Goal: Task Accomplishment & Management: Use online tool/utility

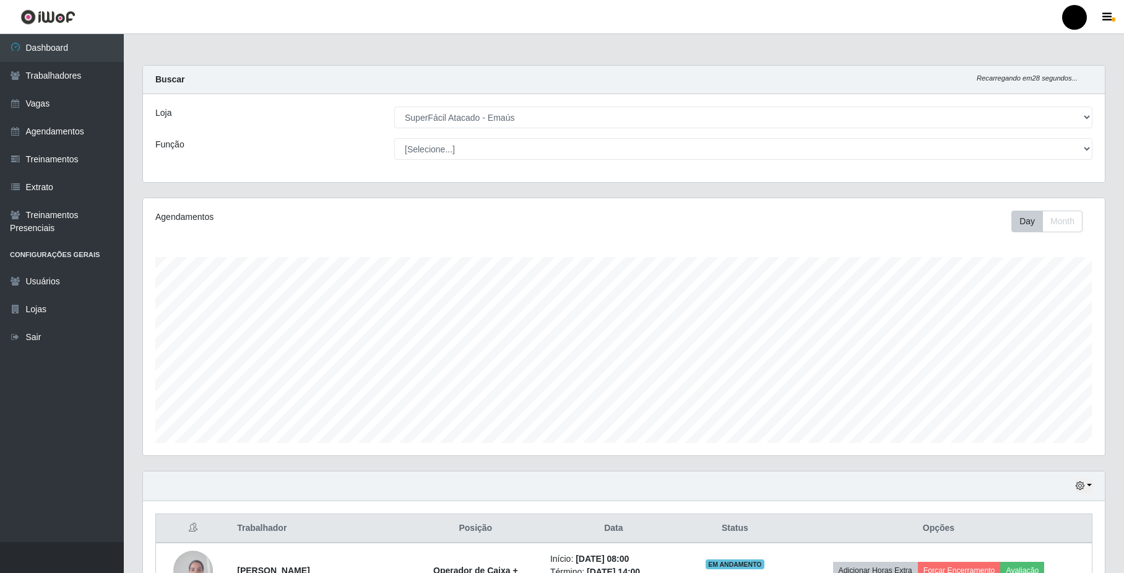
select select "407"
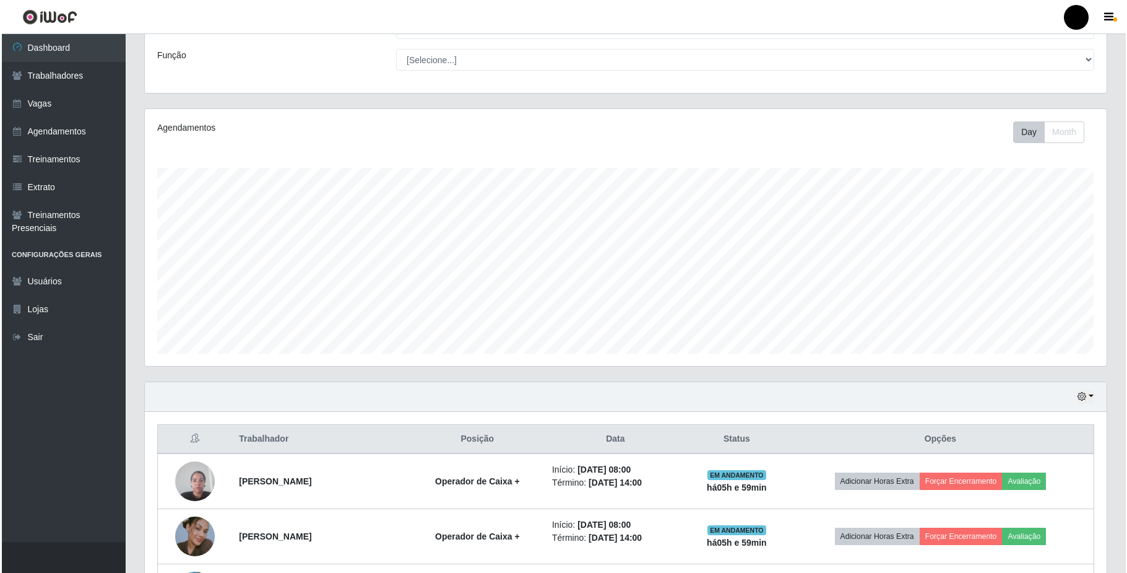
scroll to position [165, 0]
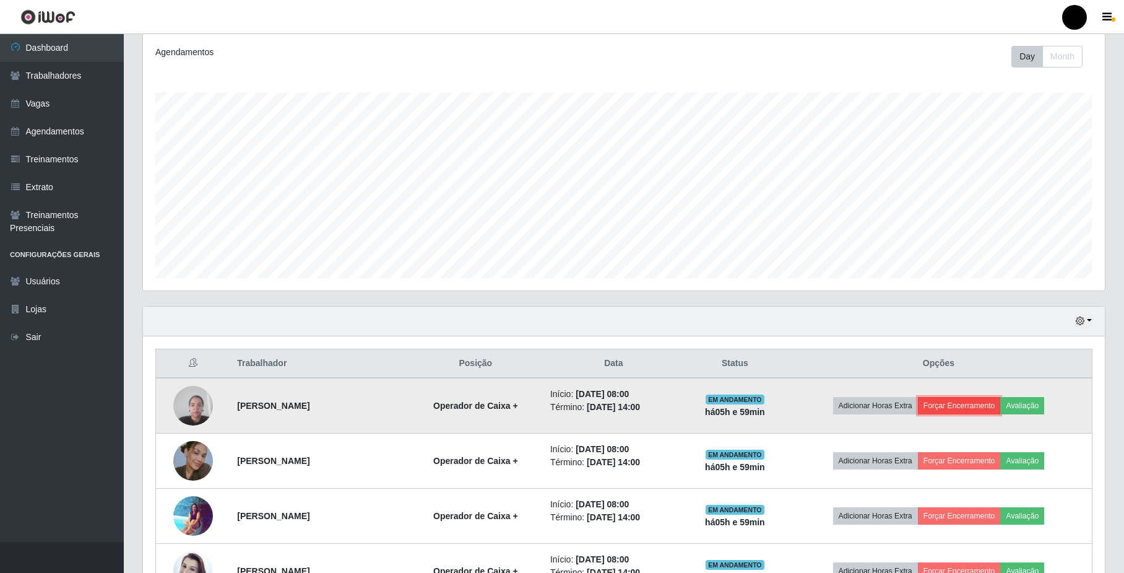
click at [979, 409] on button "Forçar Encerramento" at bounding box center [959, 405] width 83 height 17
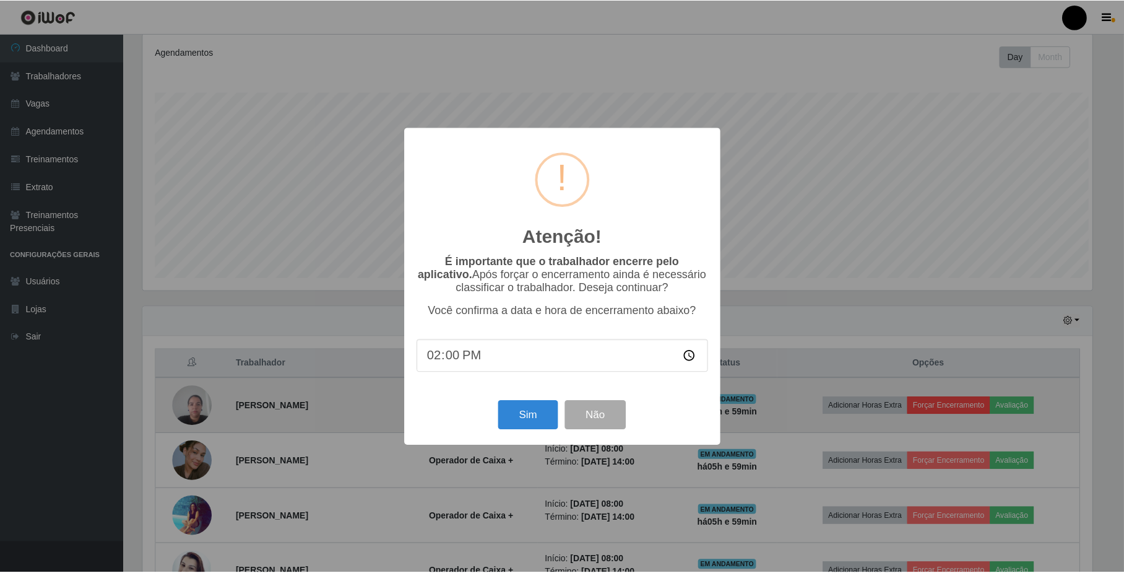
scroll to position [258, 952]
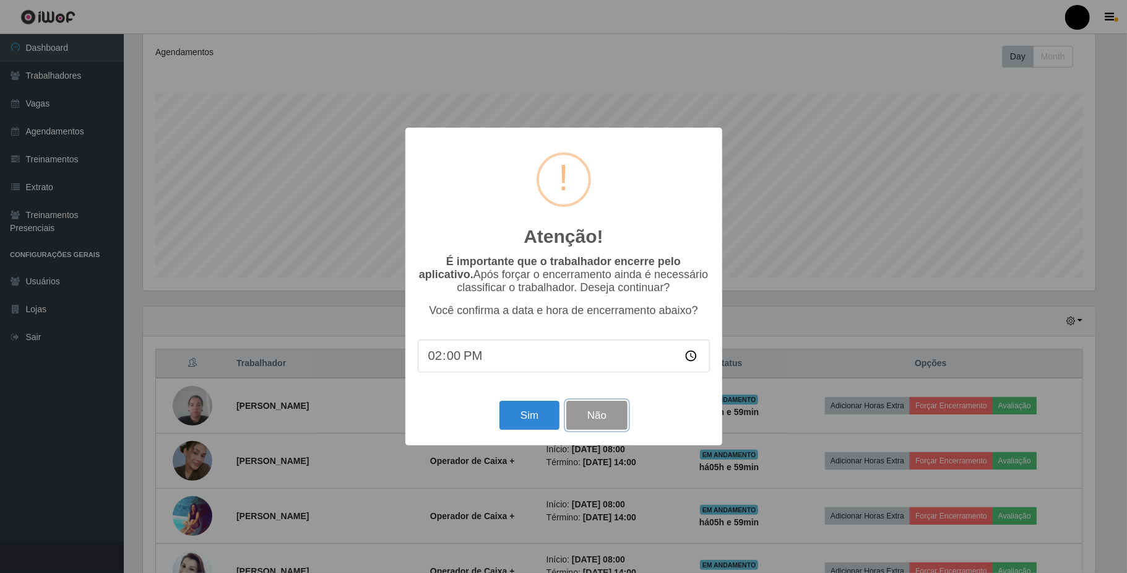
click at [595, 412] on button "Não" at bounding box center [596, 415] width 61 height 29
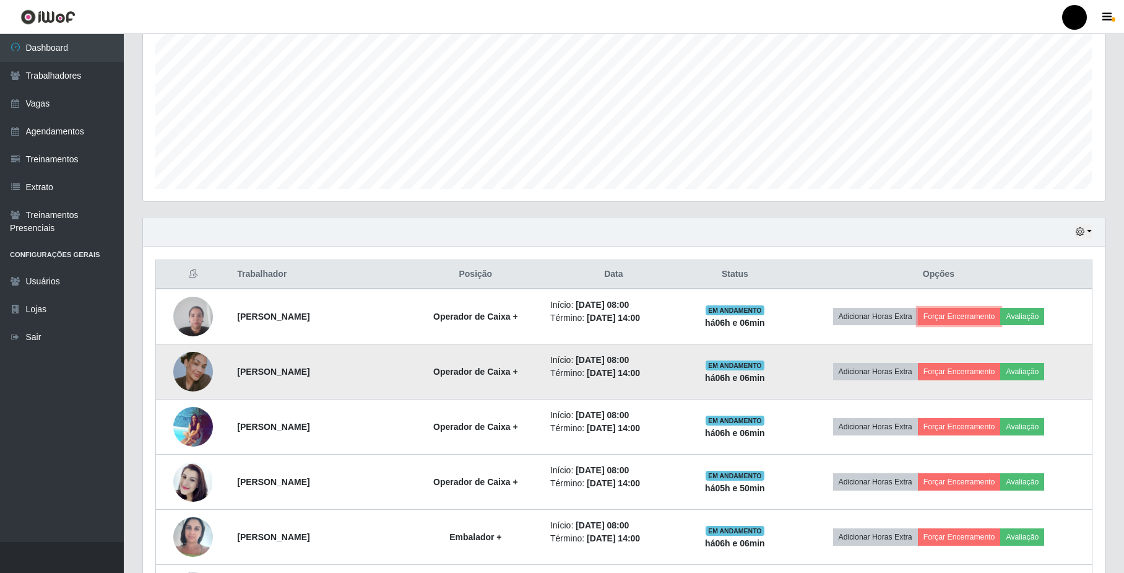
scroll to position [412, 0]
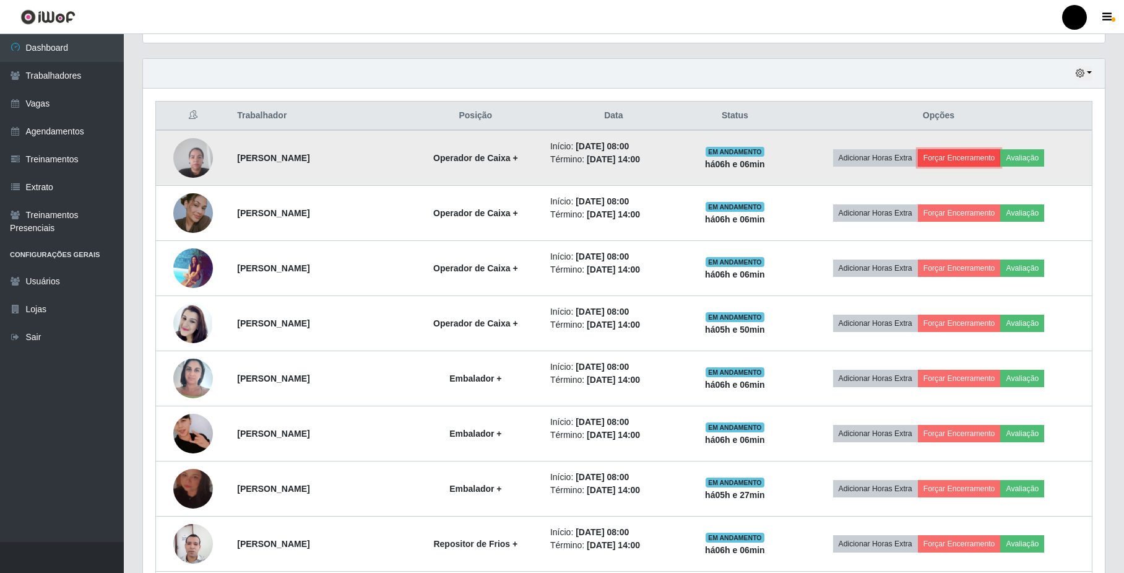
click at [988, 157] on button "Forçar Encerramento" at bounding box center [959, 157] width 83 height 17
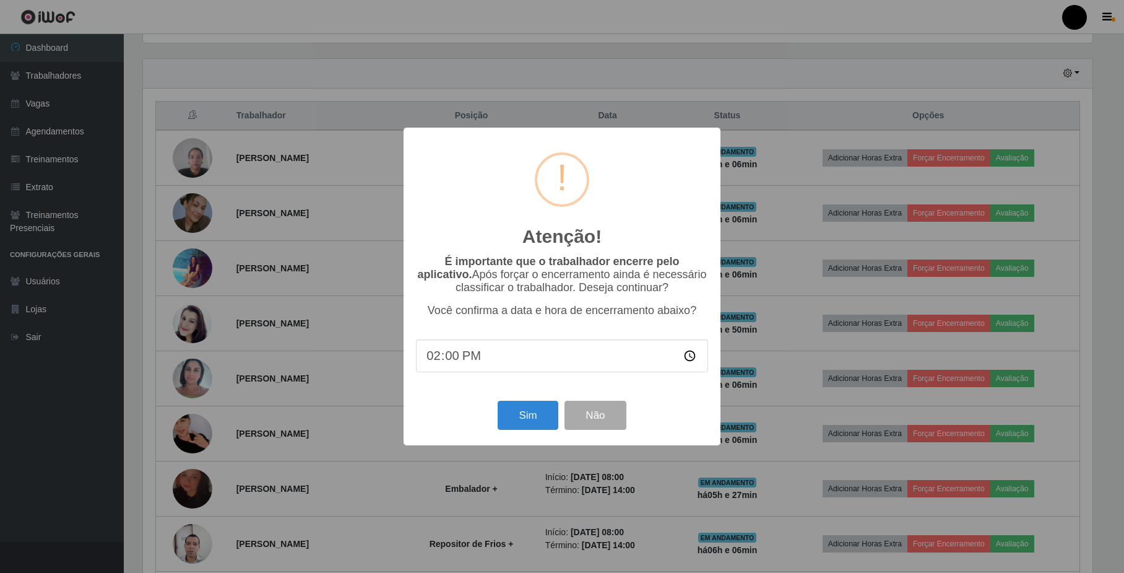
scroll to position [258, 952]
click at [527, 416] on button "Sim" at bounding box center [530, 415] width 60 height 29
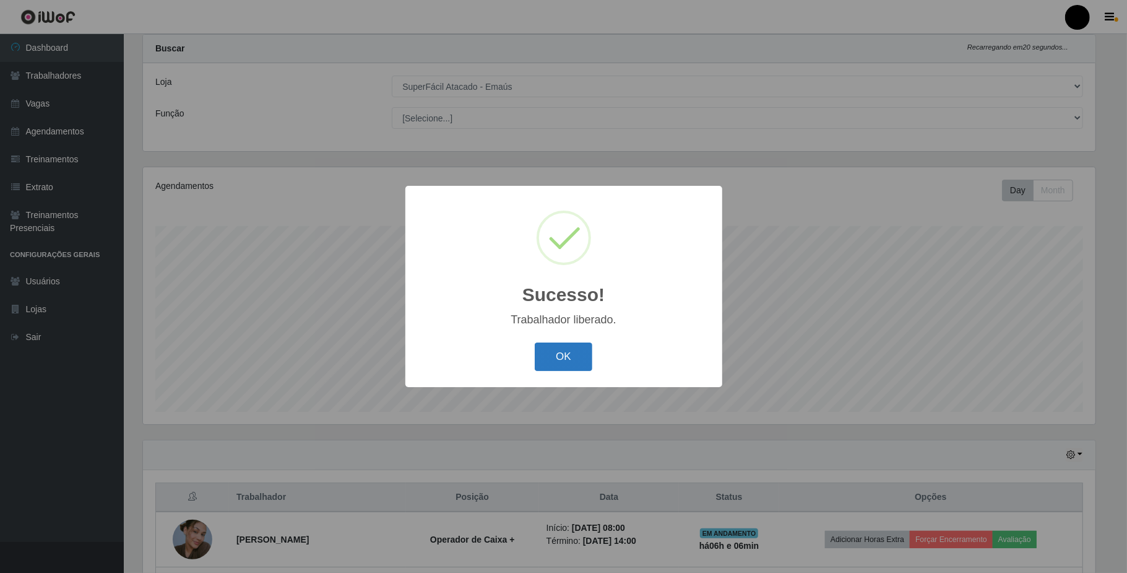
click at [585, 362] on button "OK" at bounding box center [564, 356] width 58 height 29
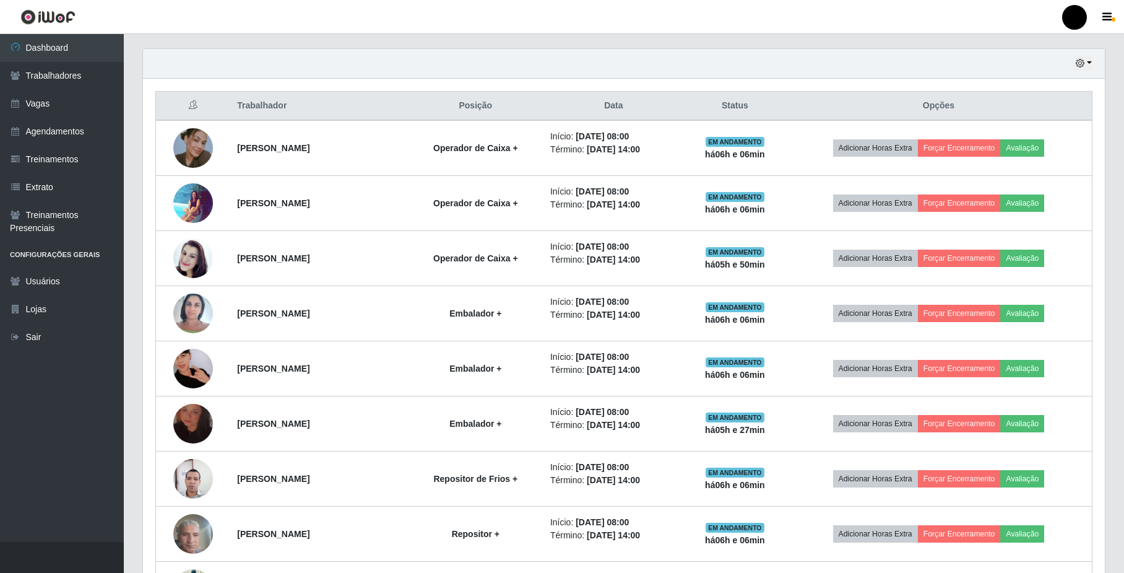
scroll to position [444, 0]
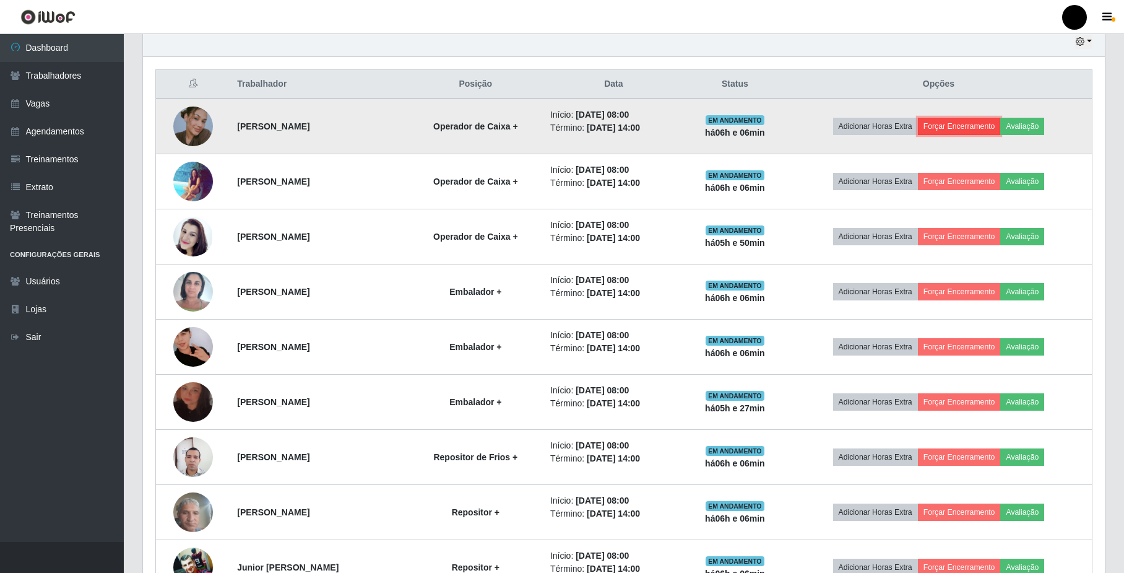
click at [952, 131] on button "Forçar Encerramento" at bounding box center [959, 126] width 83 height 17
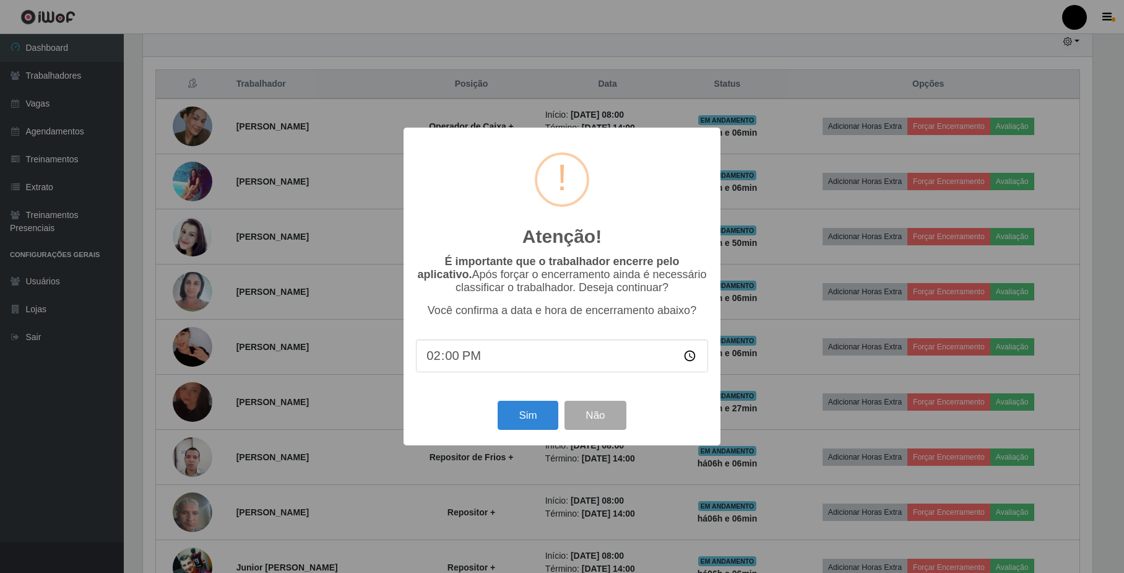
scroll to position [258, 952]
click at [518, 417] on button "Sim" at bounding box center [530, 415] width 60 height 29
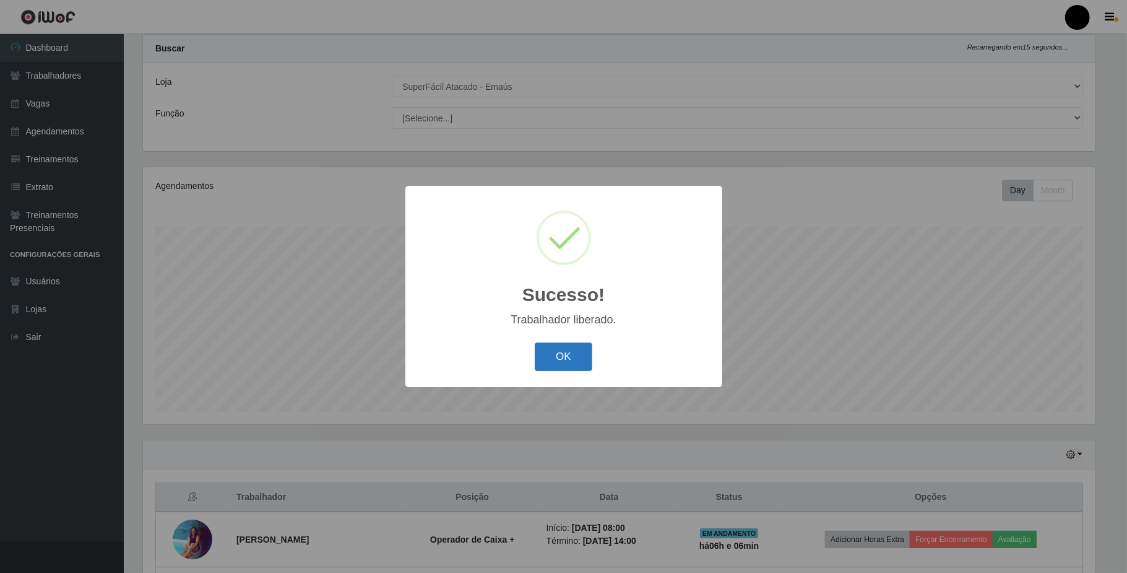
drag, startPoint x: 572, startPoint y: 355, endPoint x: 625, endPoint y: 305, distance: 72.7
click at [572, 355] on button "OK" at bounding box center [564, 356] width 58 height 29
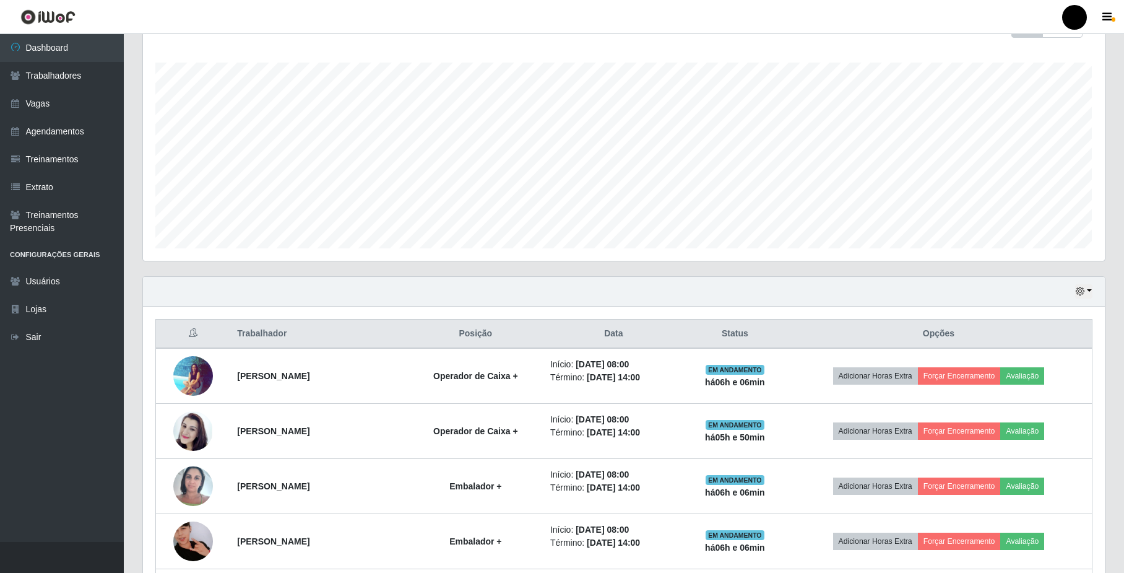
scroll to position [196, 0]
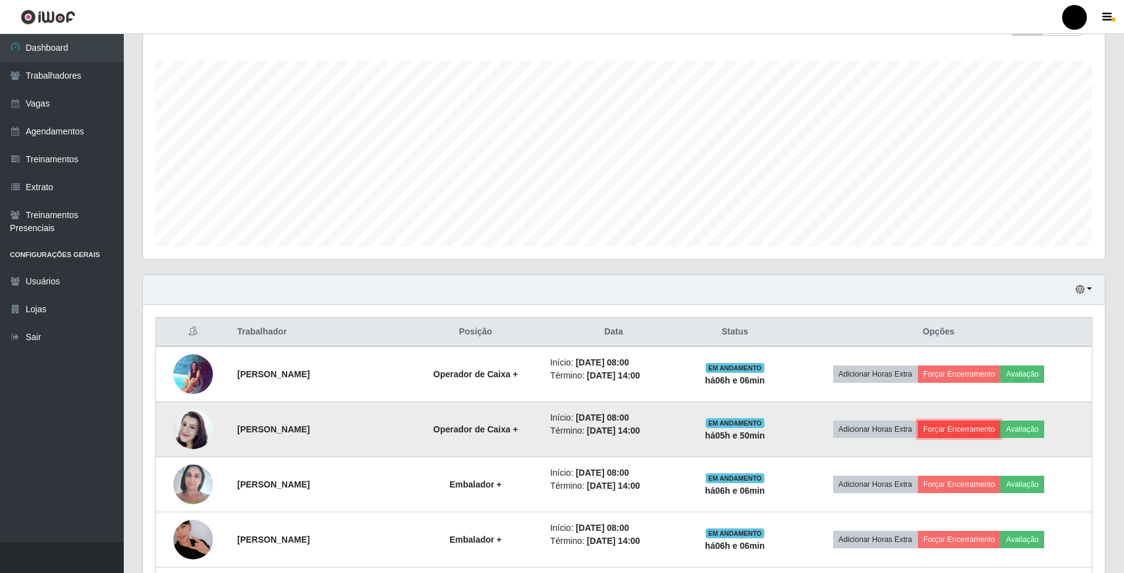
click at [946, 431] on button "Forçar Encerramento" at bounding box center [959, 428] width 83 height 17
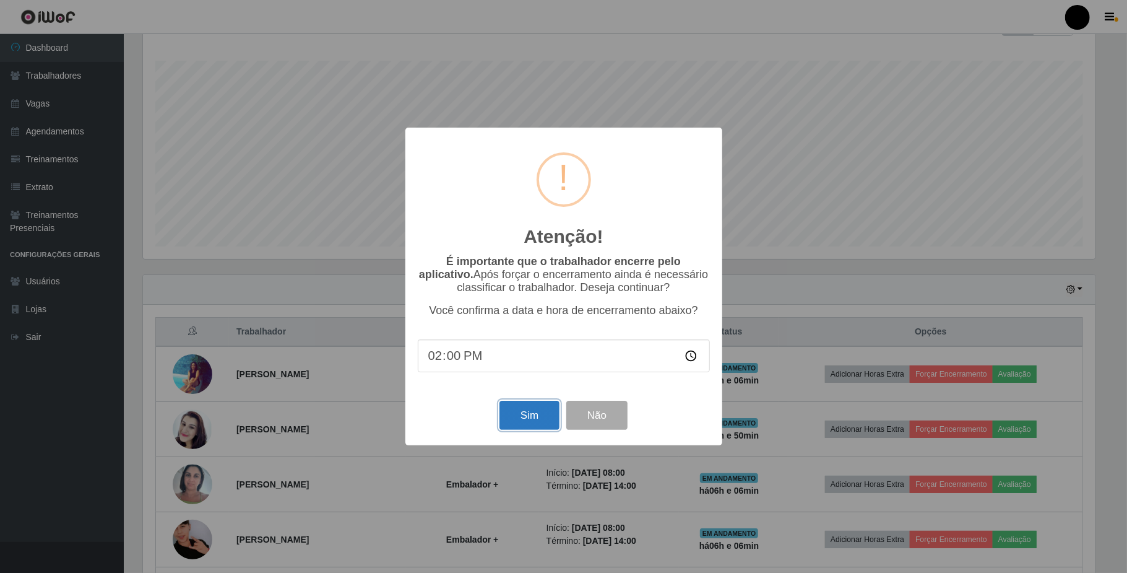
click at [518, 421] on button "Sim" at bounding box center [530, 415] width 60 height 29
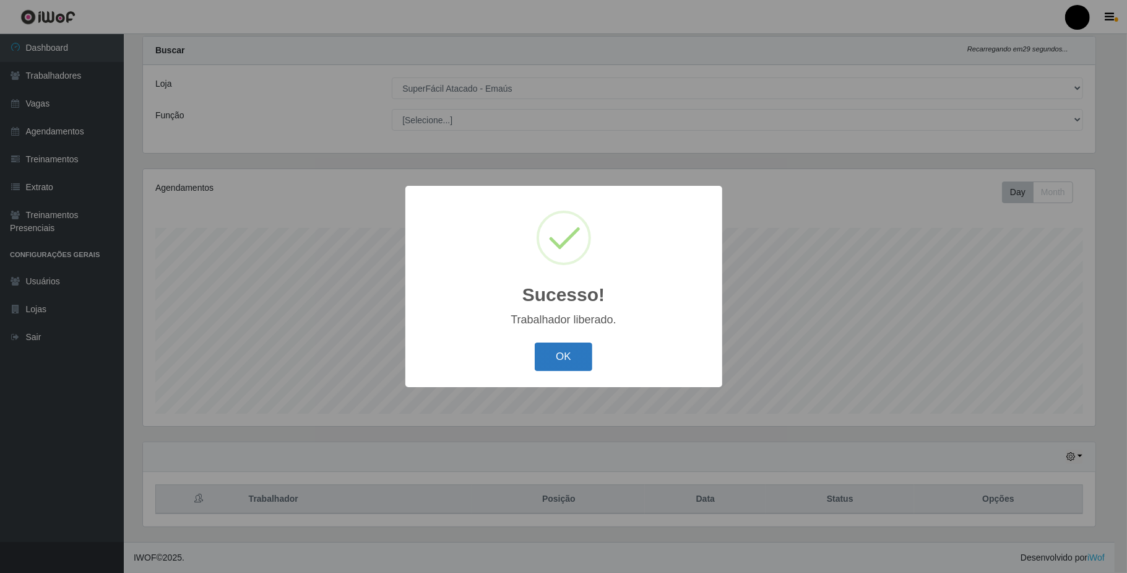
click at [570, 362] on button "OK" at bounding box center [564, 356] width 58 height 29
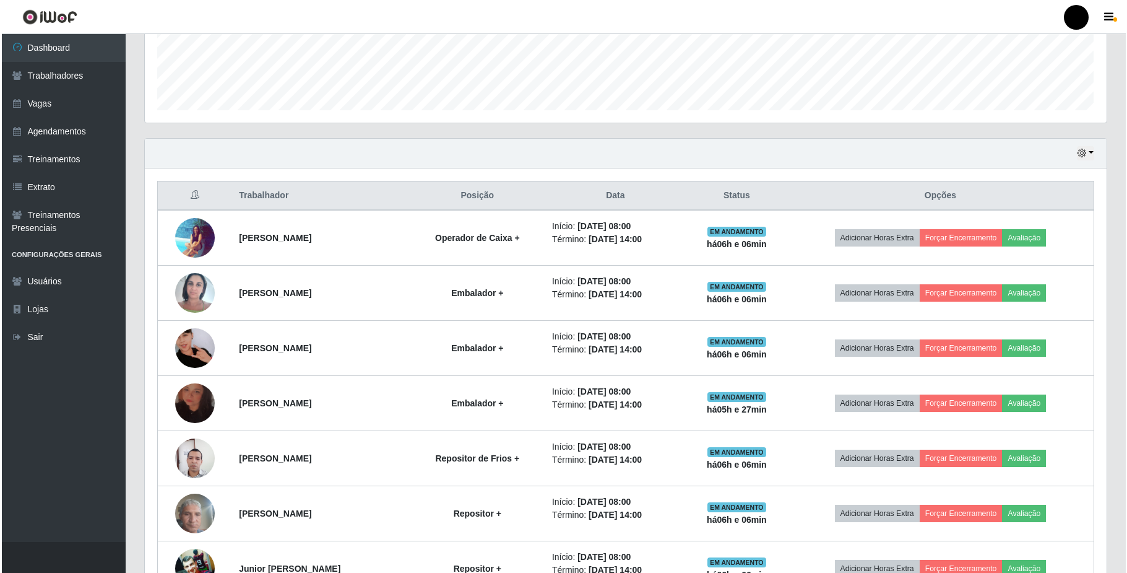
scroll to position [0, 0]
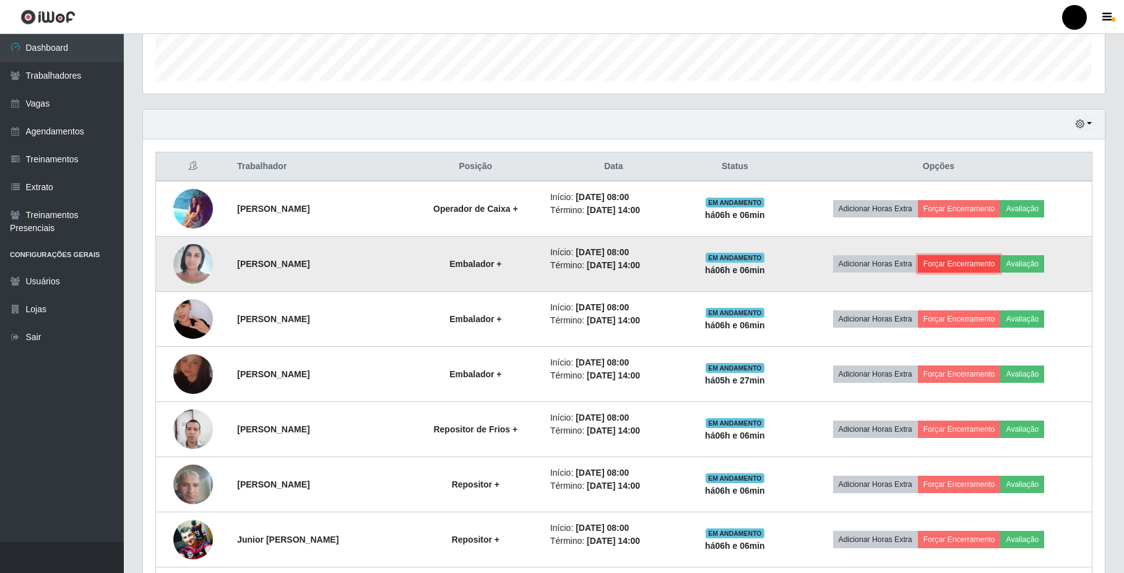
click at [964, 263] on button "Forçar Encerramento" at bounding box center [959, 263] width 83 height 17
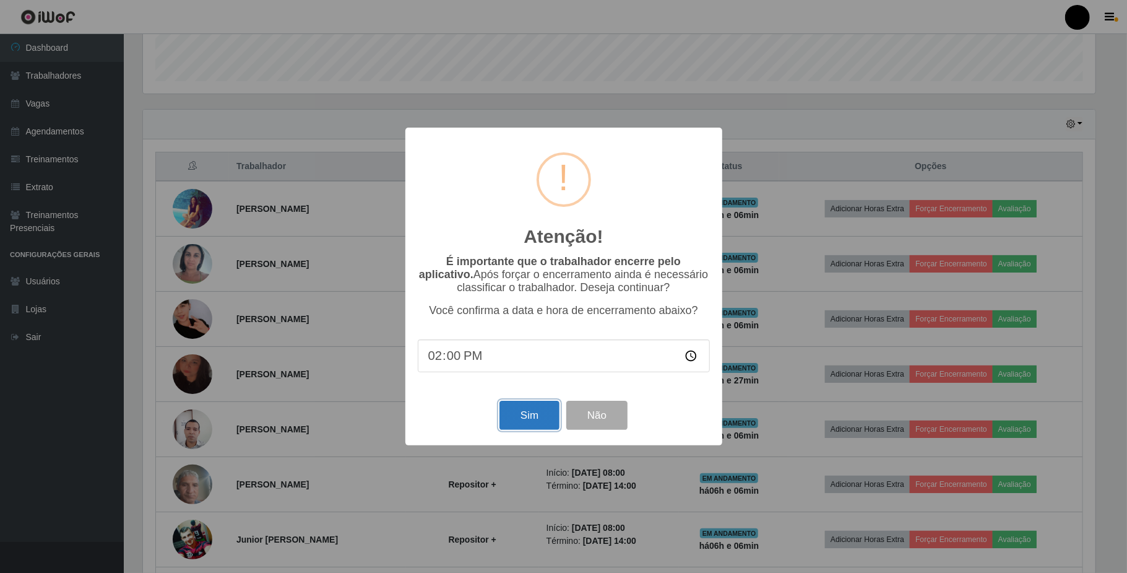
click at [535, 420] on button "Sim" at bounding box center [530, 415] width 60 height 29
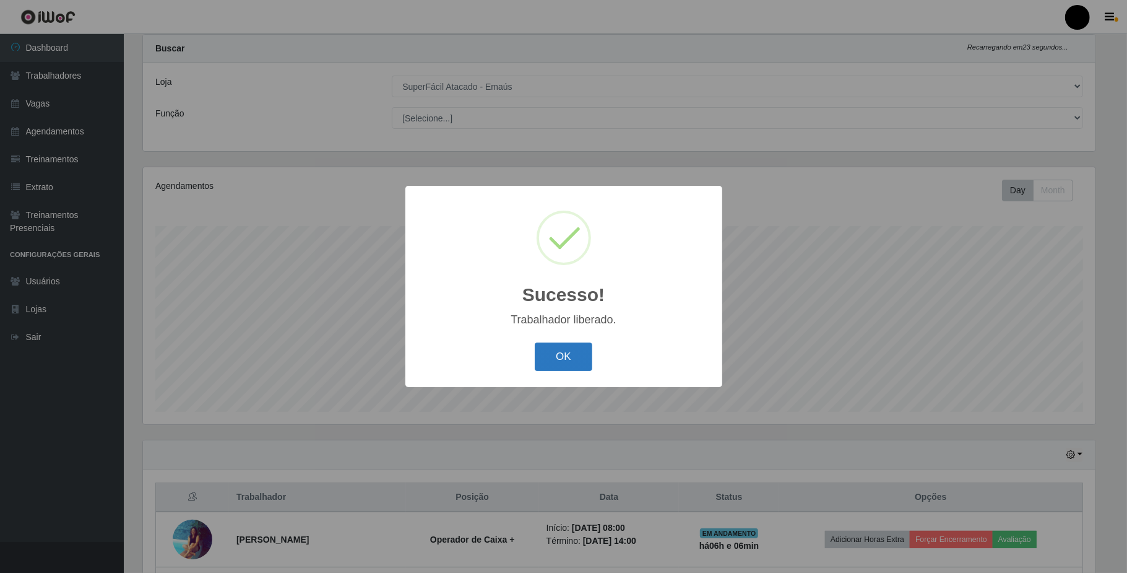
click at [578, 360] on button "OK" at bounding box center [564, 356] width 58 height 29
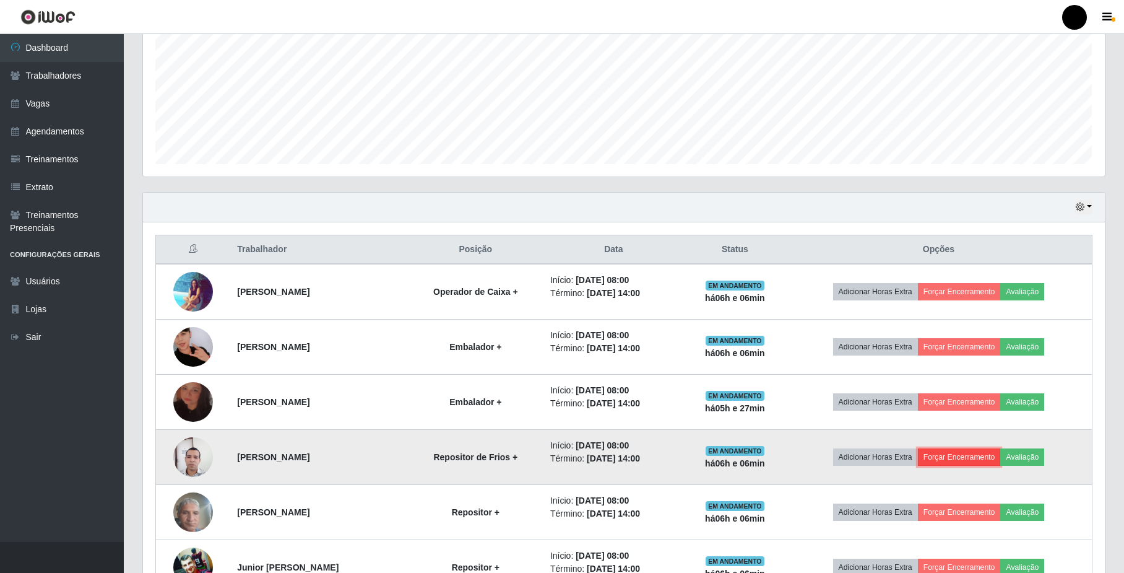
click at [968, 458] on button "Forçar Encerramento" at bounding box center [959, 456] width 83 height 17
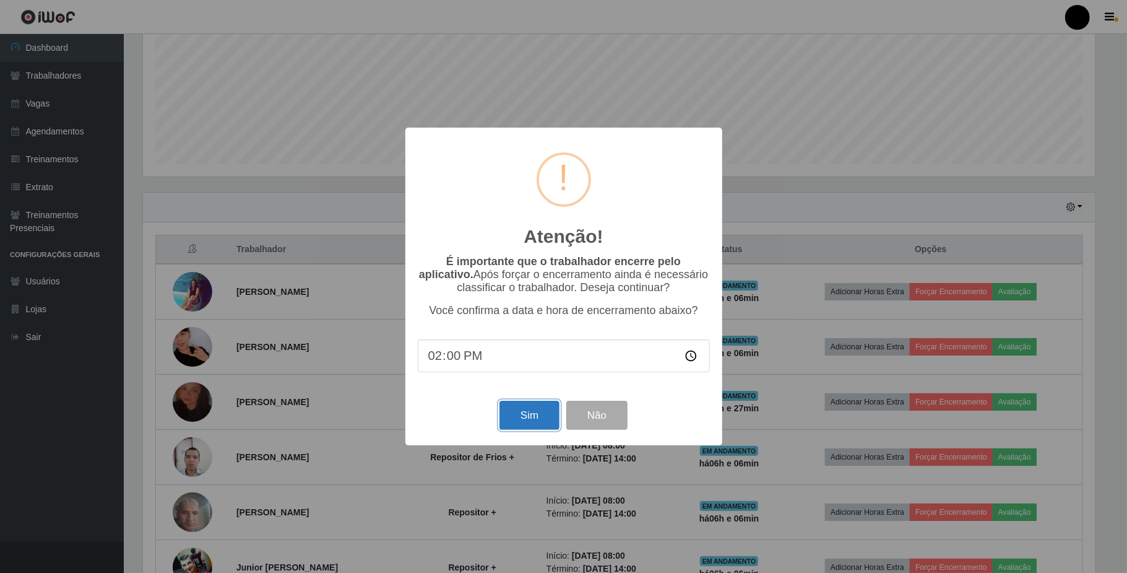
click at [519, 423] on button "Sim" at bounding box center [530, 415] width 60 height 29
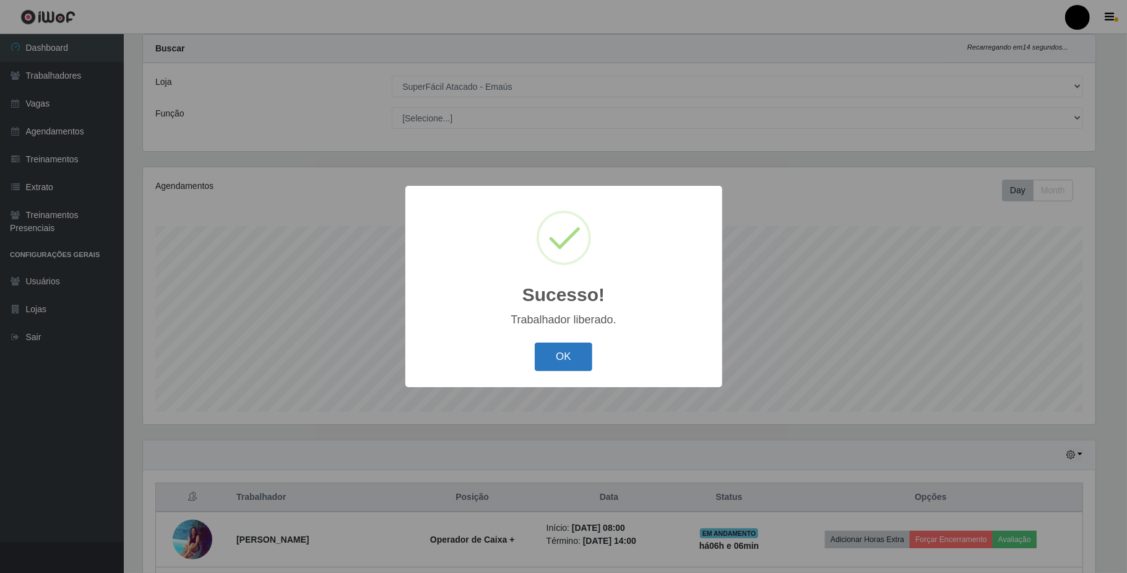
drag, startPoint x: 563, startPoint y: 364, endPoint x: 585, endPoint y: 374, distance: 24.4
click at [563, 364] on button "OK" at bounding box center [564, 356] width 58 height 29
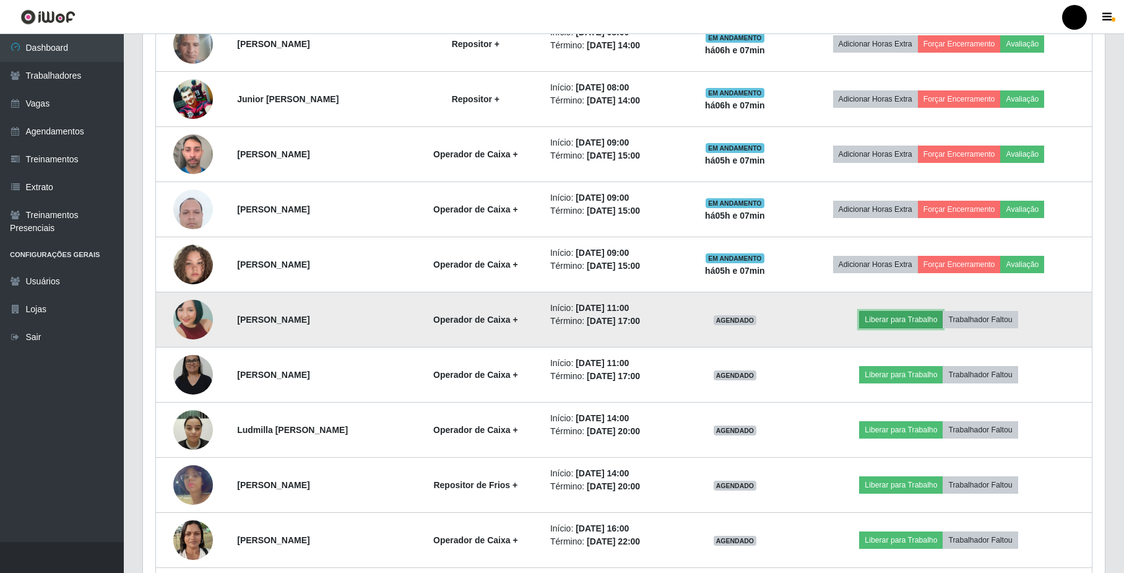
click at [901, 320] on button "Liberar para Trabalho" at bounding box center [901, 319] width 84 height 17
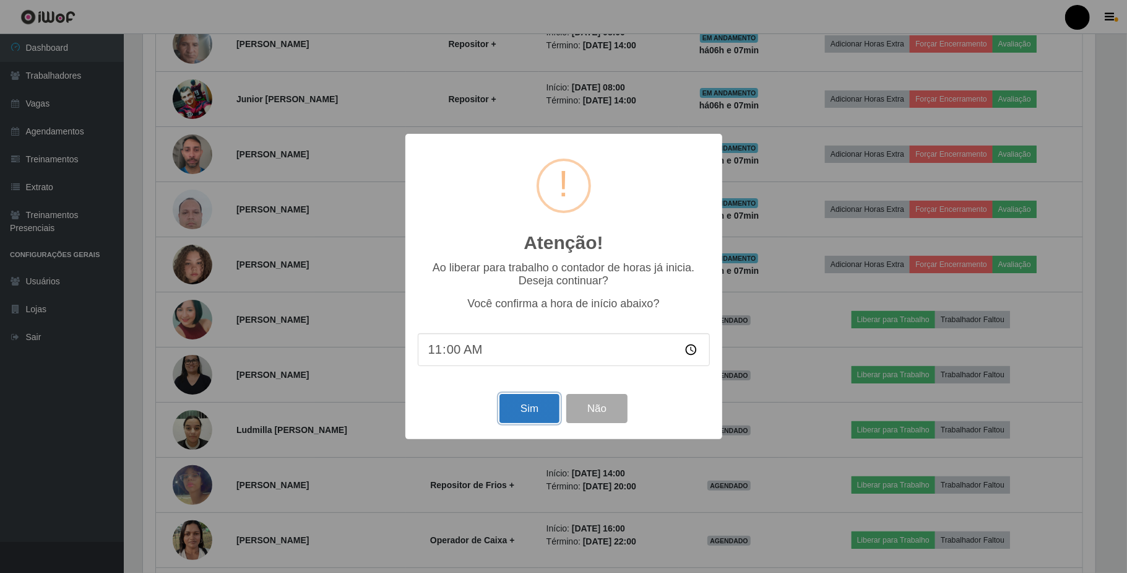
click at [527, 407] on button "Sim" at bounding box center [530, 408] width 60 height 29
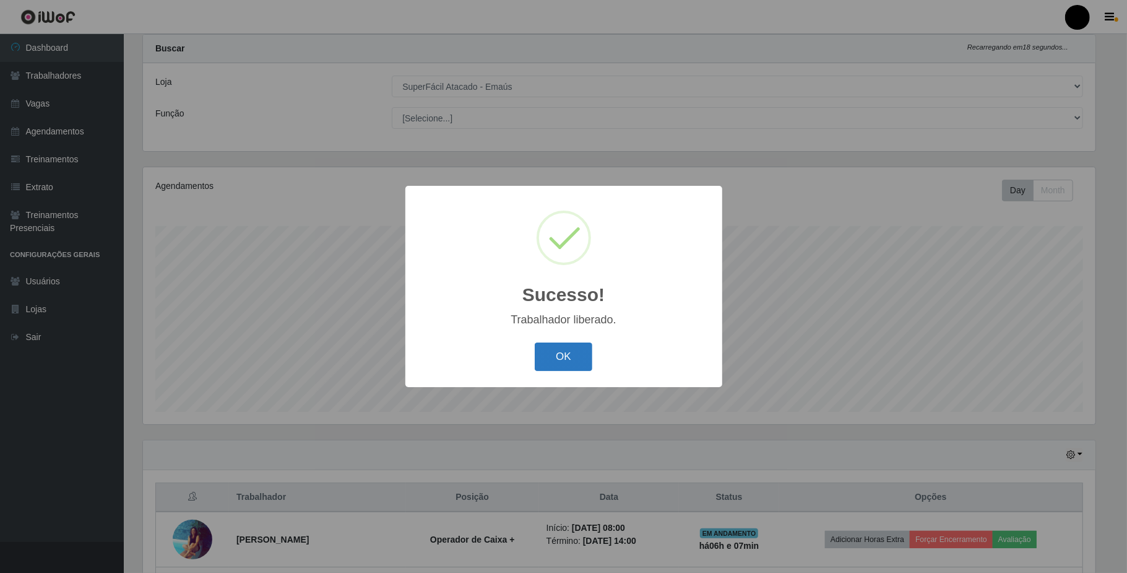
click at [575, 370] on button "OK" at bounding box center [564, 356] width 58 height 29
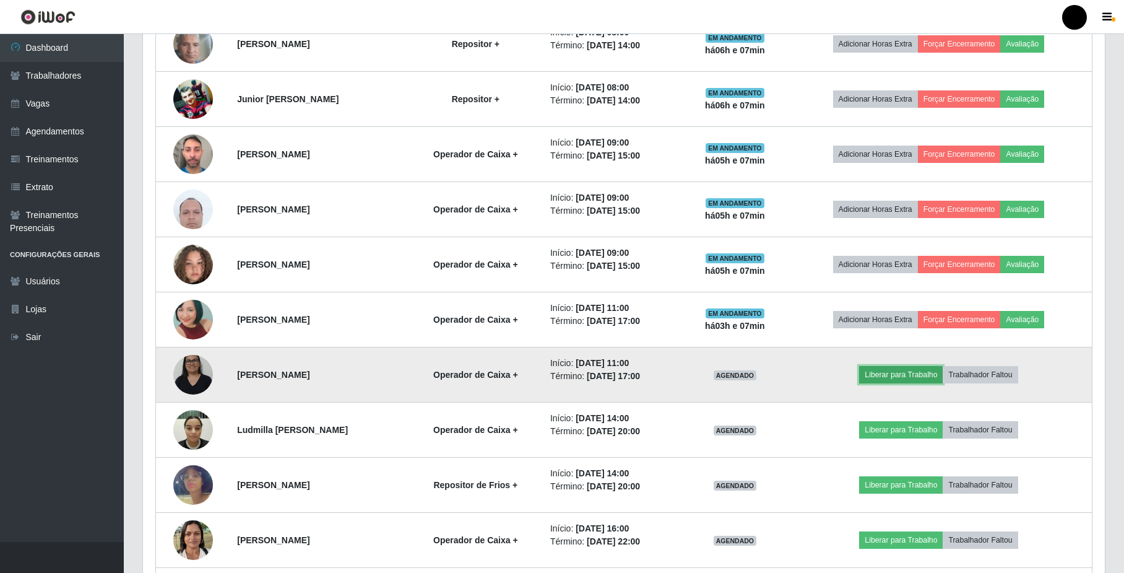
click at [889, 373] on button "Liberar para Trabalho" at bounding box center [901, 374] width 84 height 17
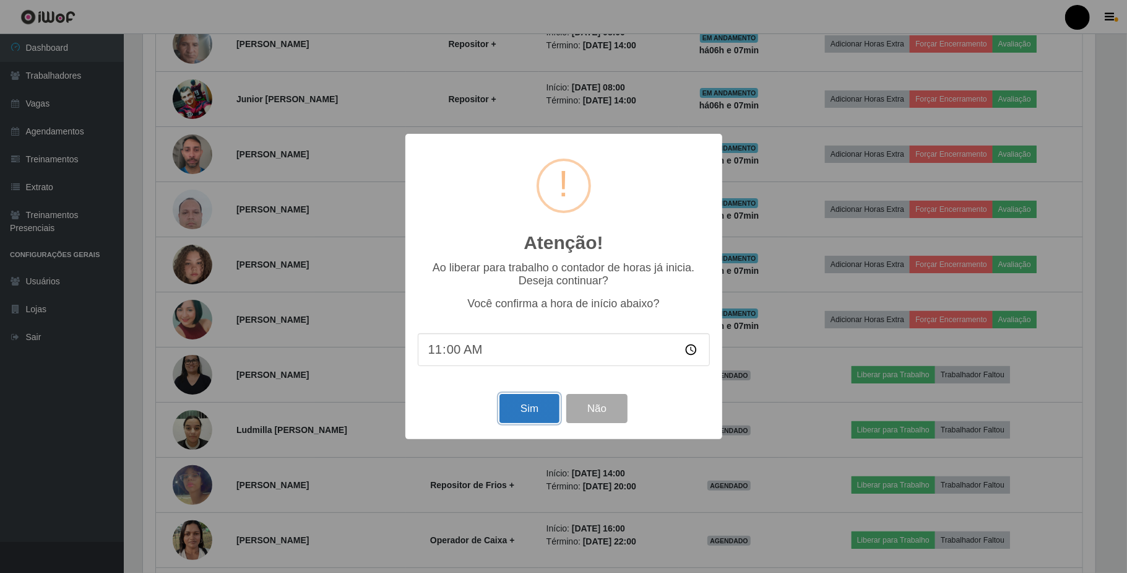
click at [545, 410] on button "Sim" at bounding box center [530, 408] width 60 height 29
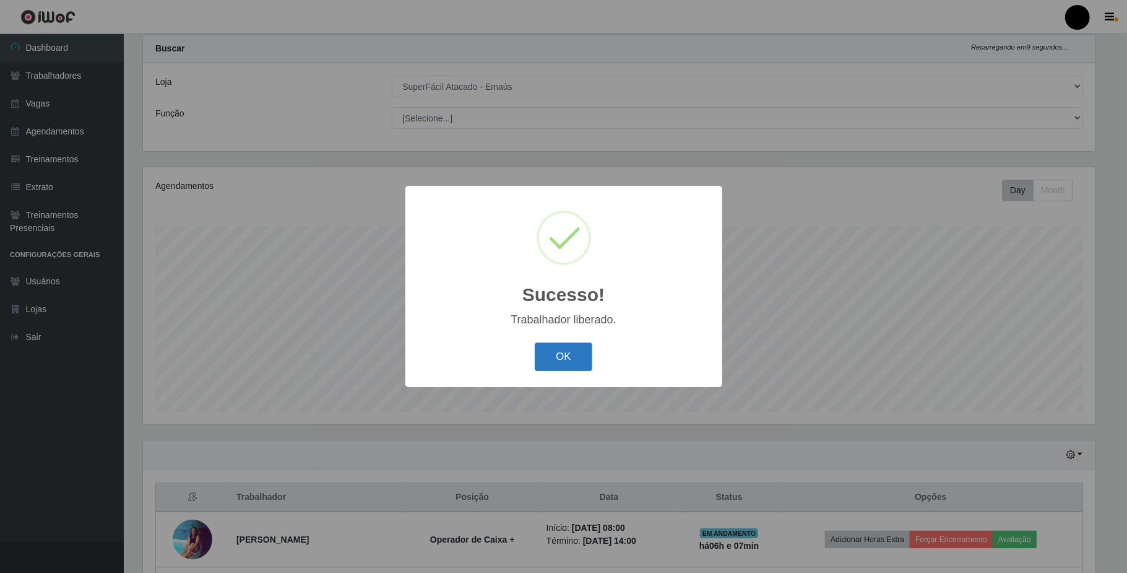
click at [570, 364] on button "OK" at bounding box center [564, 356] width 58 height 29
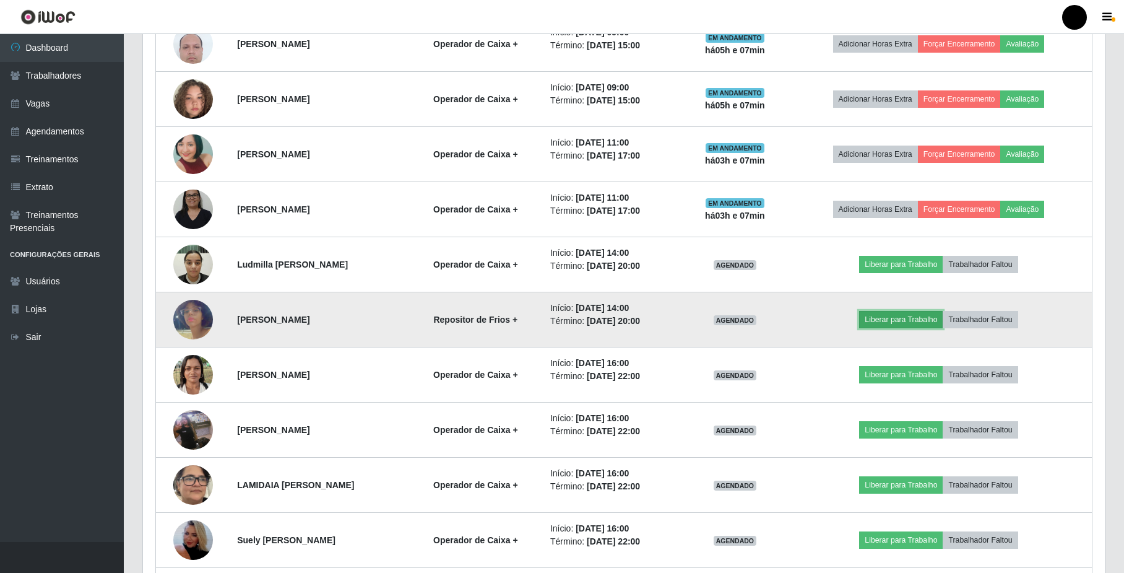
click at [885, 327] on button "Liberar para Trabalho" at bounding box center [901, 319] width 84 height 17
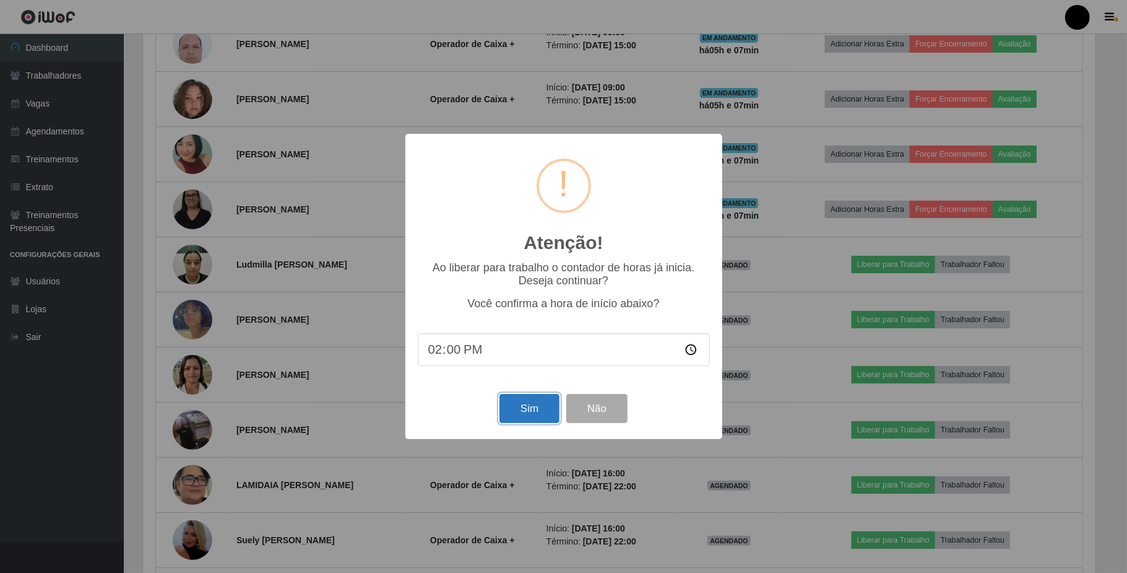
click at [536, 417] on button "Sim" at bounding box center [530, 408] width 60 height 29
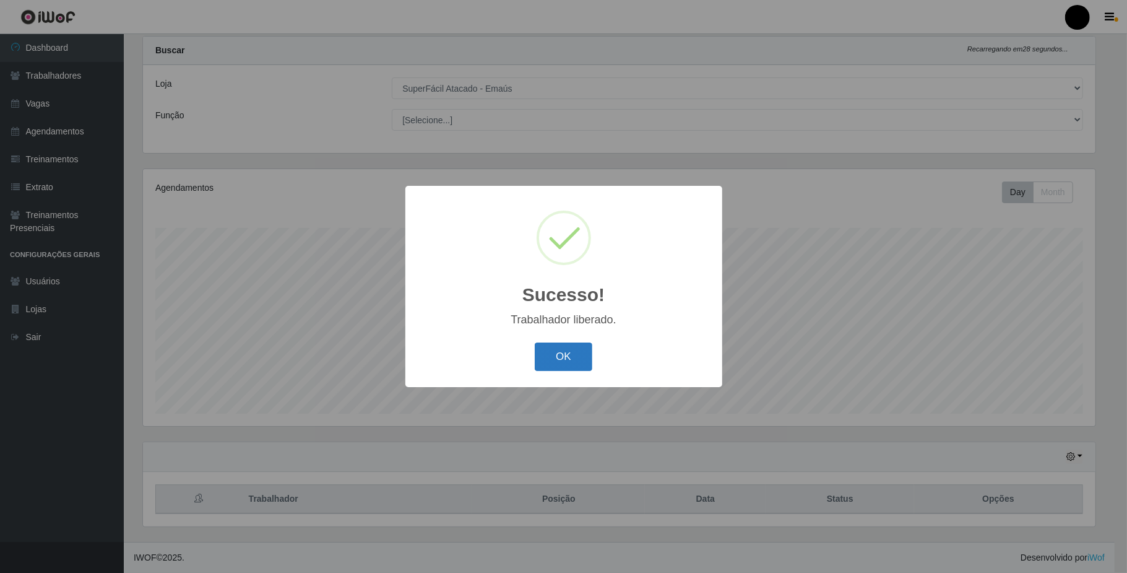
click at [583, 363] on button "OK" at bounding box center [564, 356] width 58 height 29
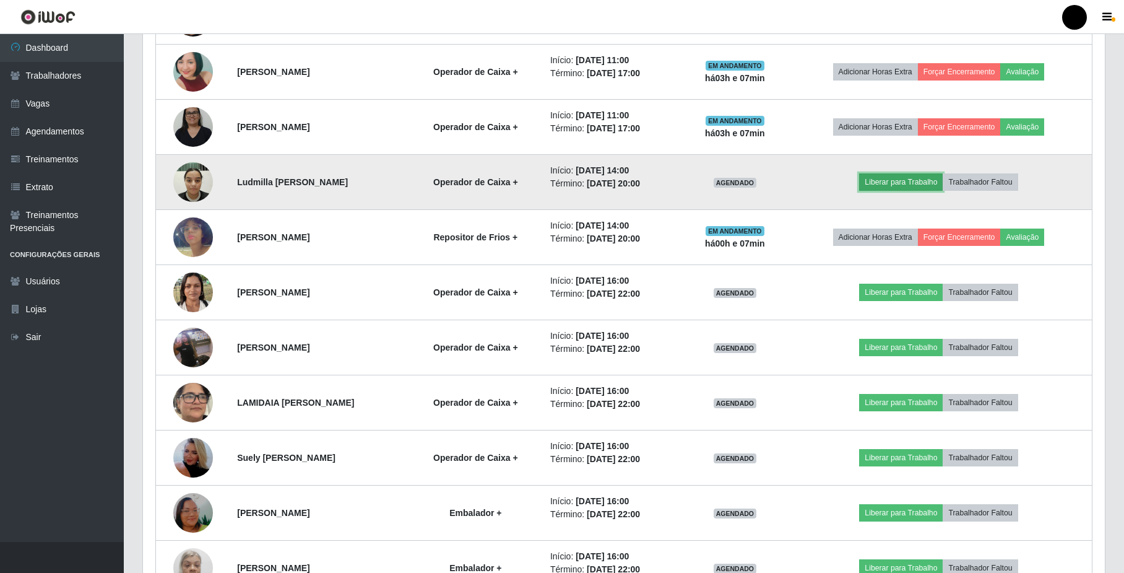
click at [909, 183] on button "Liberar para Trabalho" at bounding box center [901, 181] width 84 height 17
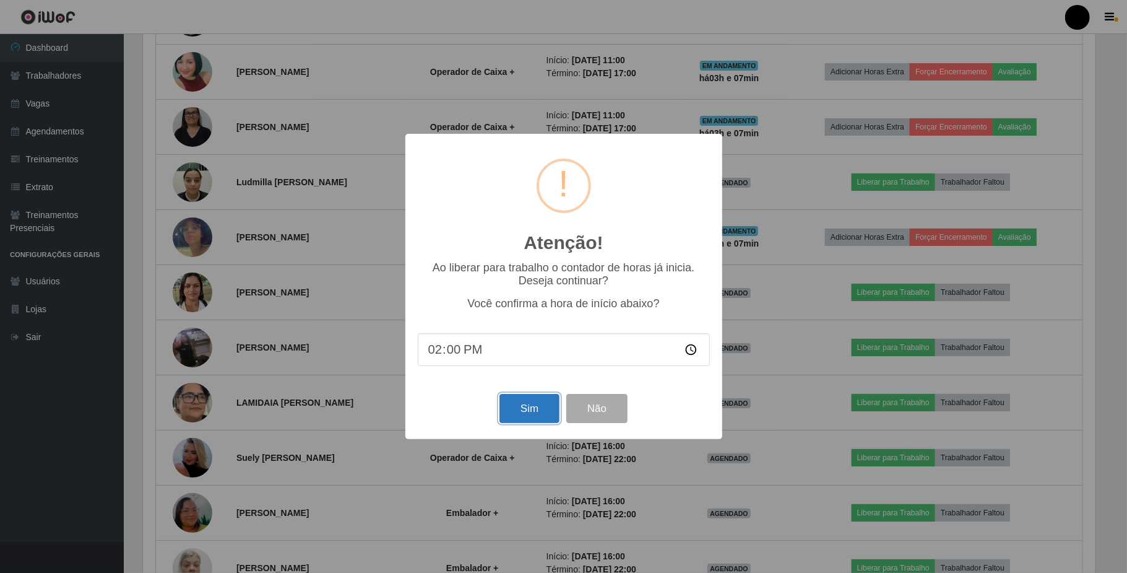
click at [545, 419] on button "Sim" at bounding box center [530, 408] width 60 height 29
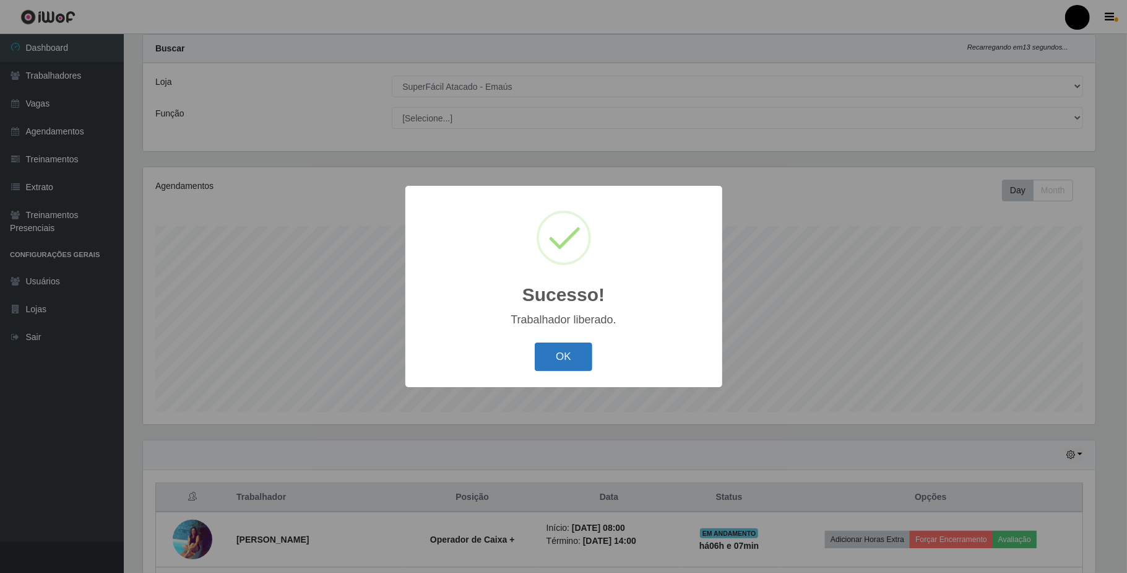
click at [576, 359] on button "OK" at bounding box center [564, 356] width 58 height 29
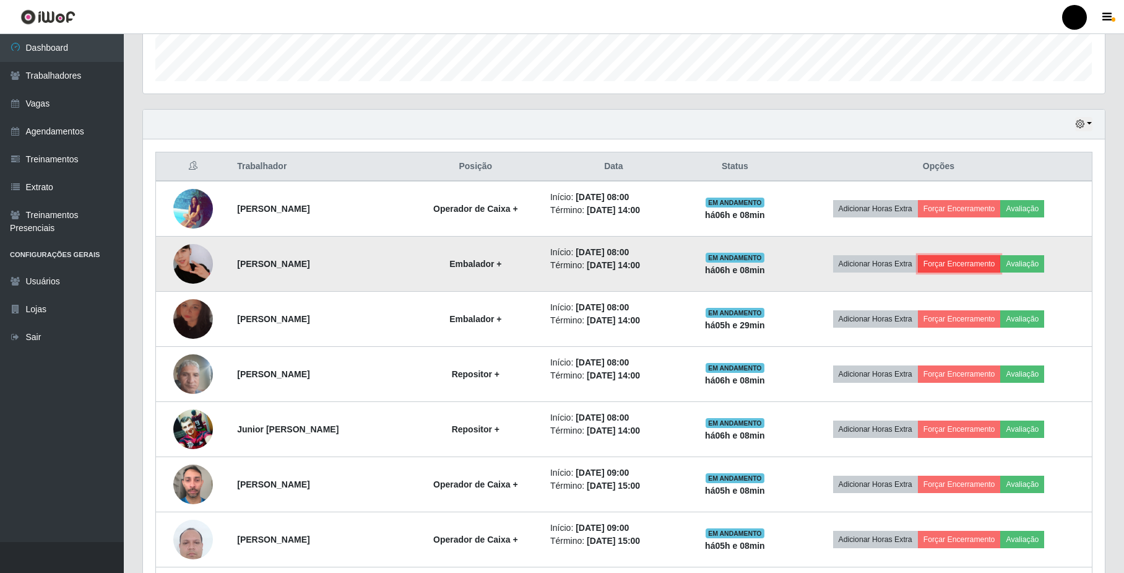
click at [966, 266] on button "Forçar Encerramento" at bounding box center [959, 263] width 83 height 17
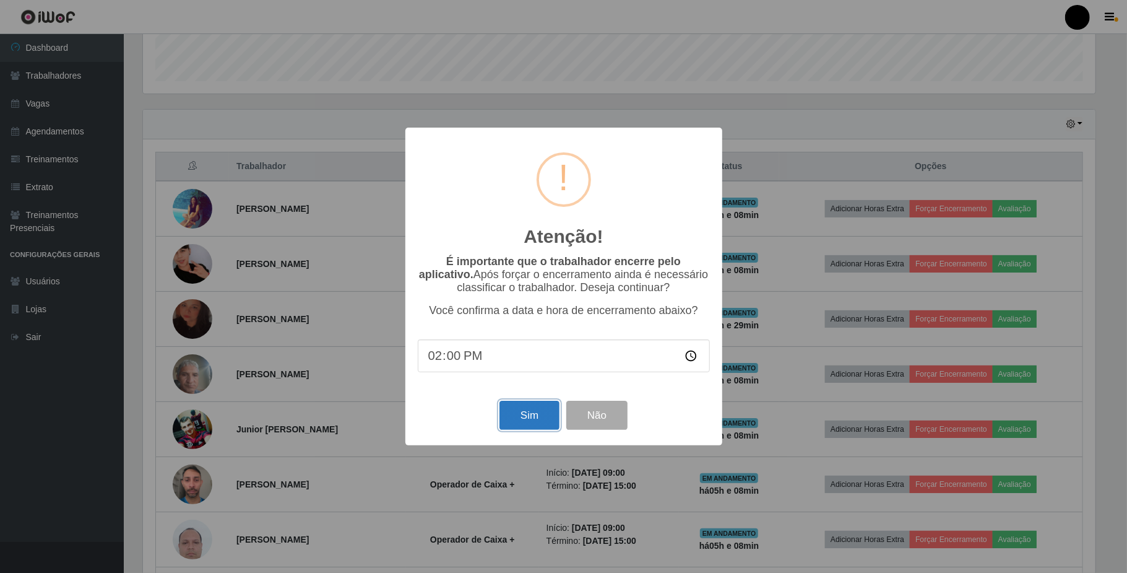
click at [546, 416] on button "Sim" at bounding box center [530, 415] width 60 height 29
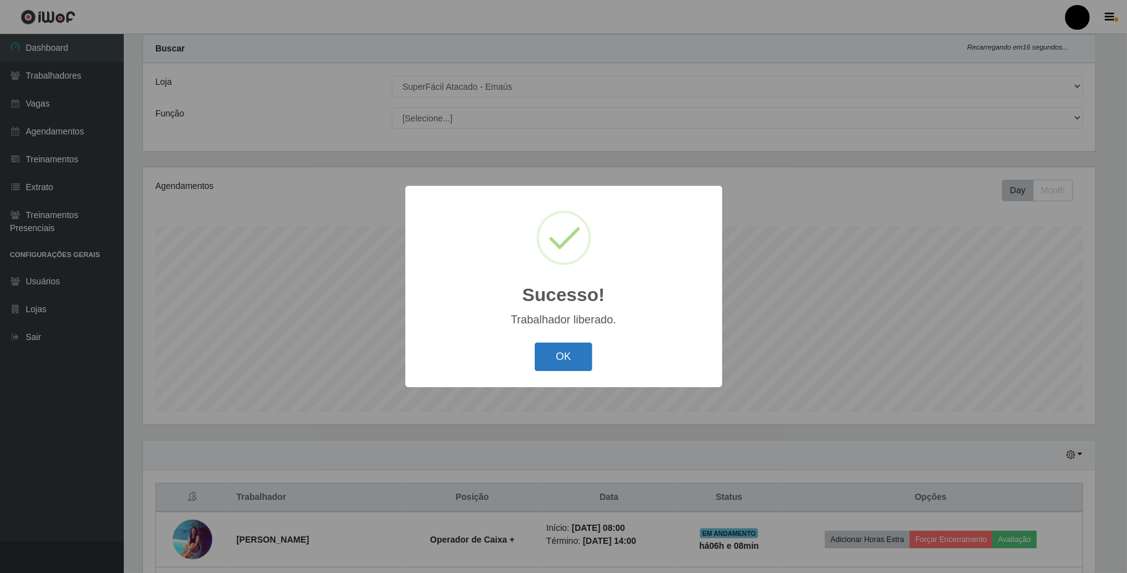
click at [570, 359] on button "OK" at bounding box center [564, 356] width 58 height 29
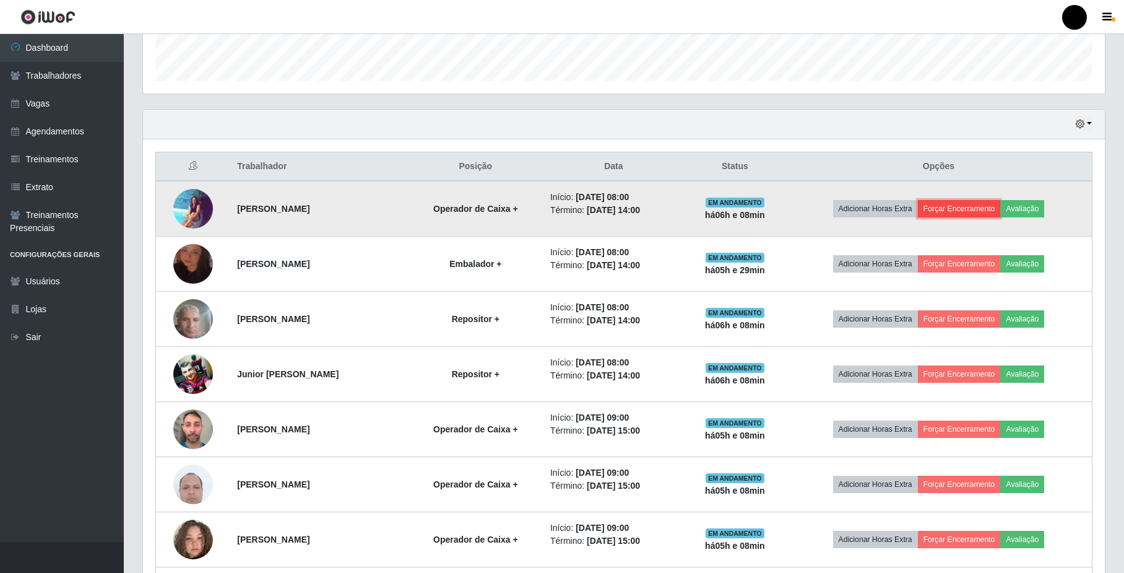
click at [965, 212] on button "Forçar Encerramento" at bounding box center [959, 208] width 83 height 17
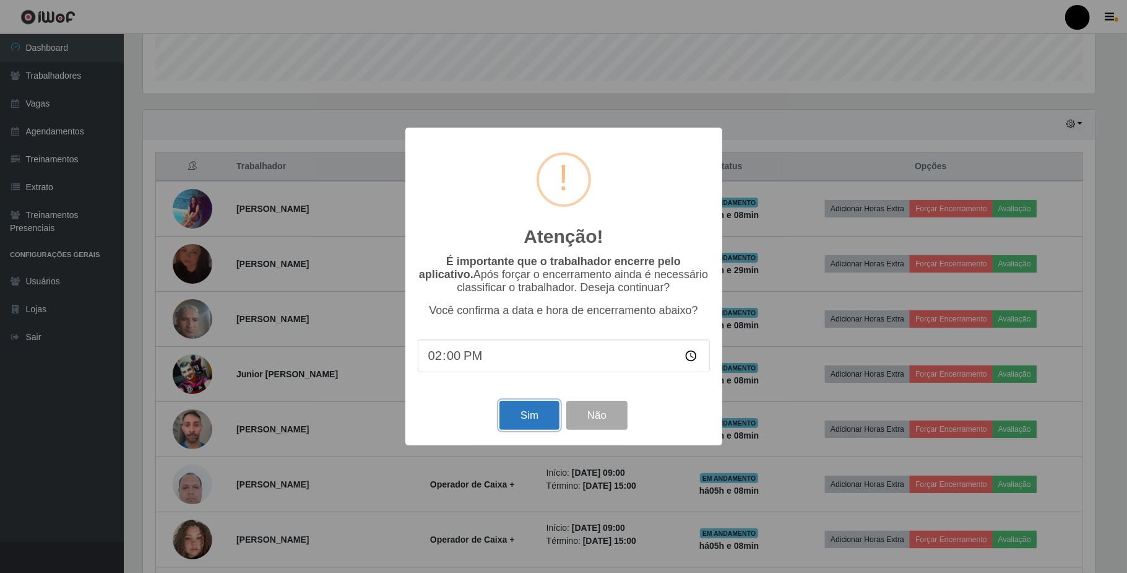
click at [521, 425] on button "Sim" at bounding box center [530, 415] width 60 height 29
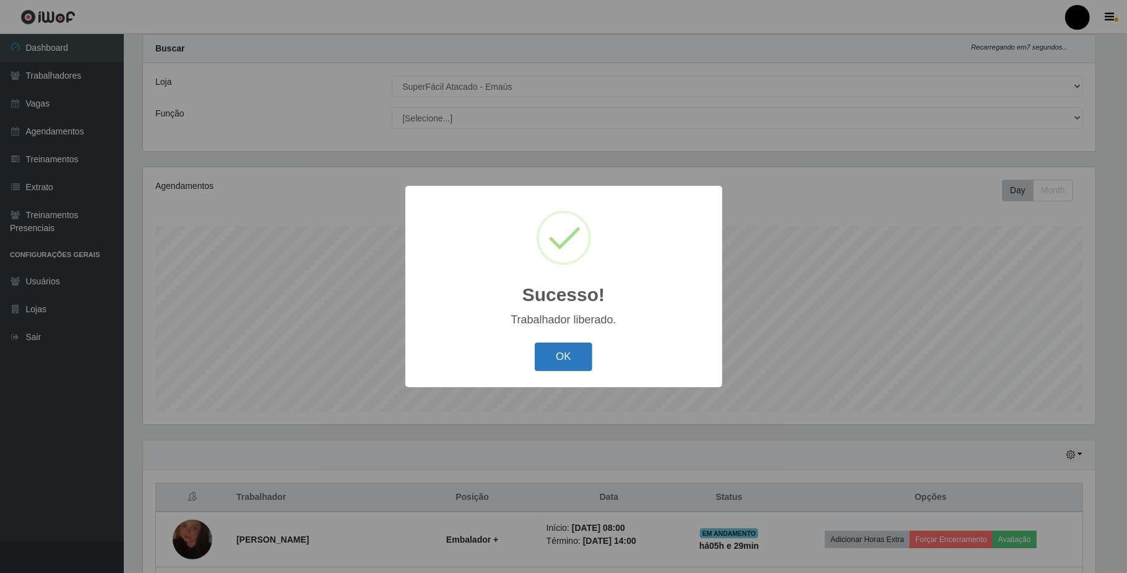
click at [583, 357] on button "OK" at bounding box center [564, 356] width 58 height 29
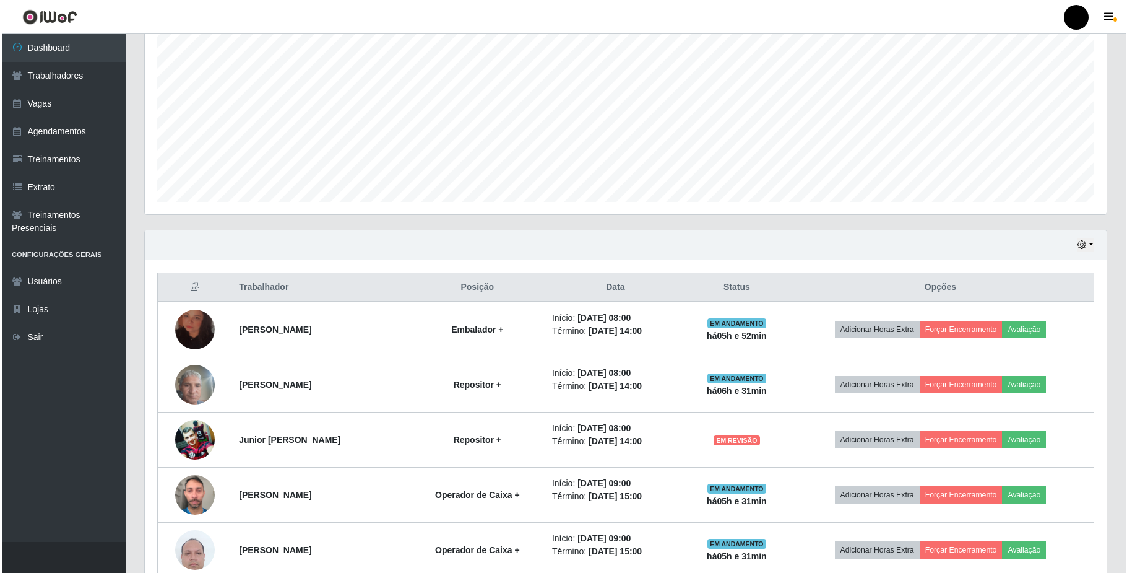
scroll to position [248, 0]
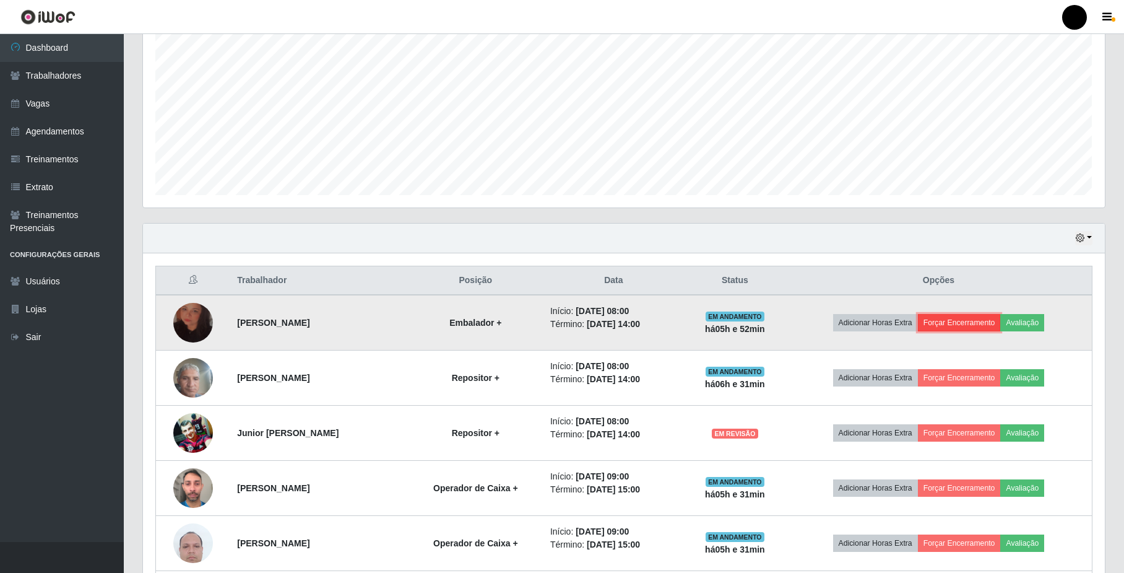
click at [989, 325] on button "Forçar Encerramento" at bounding box center [959, 322] width 83 height 17
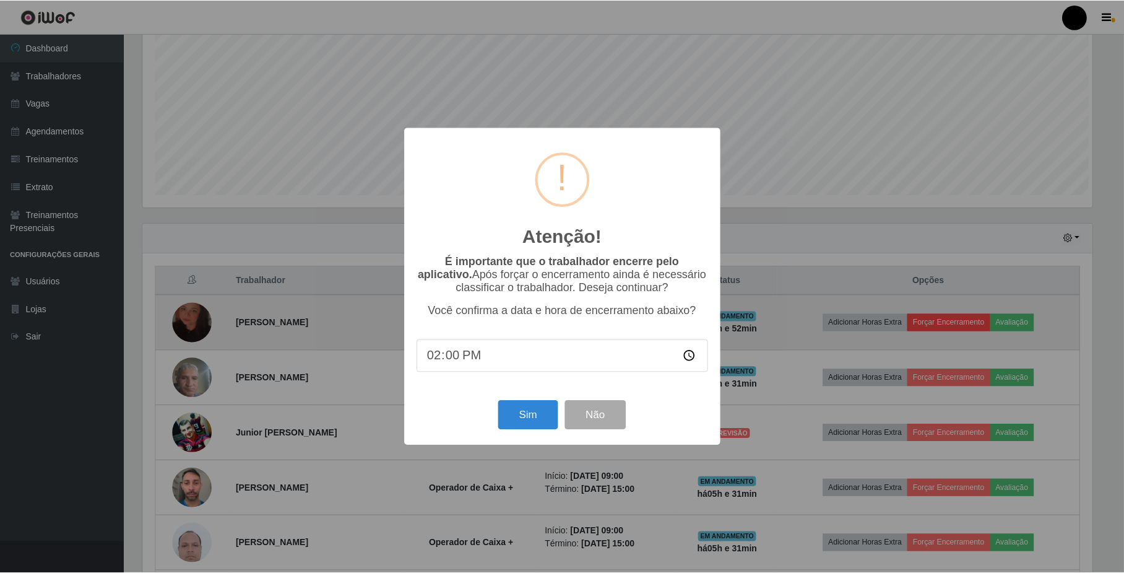
scroll to position [258, 952]
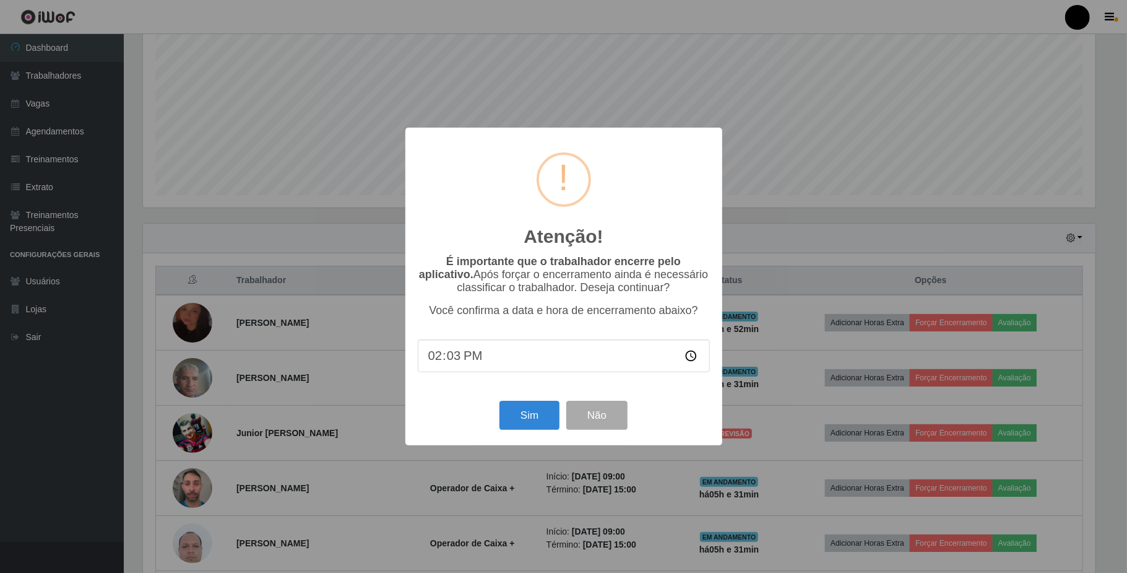
type input "14:30"
click at [528, 418] on button "Sim" at bounding box center [530, 415] width 60 height 29
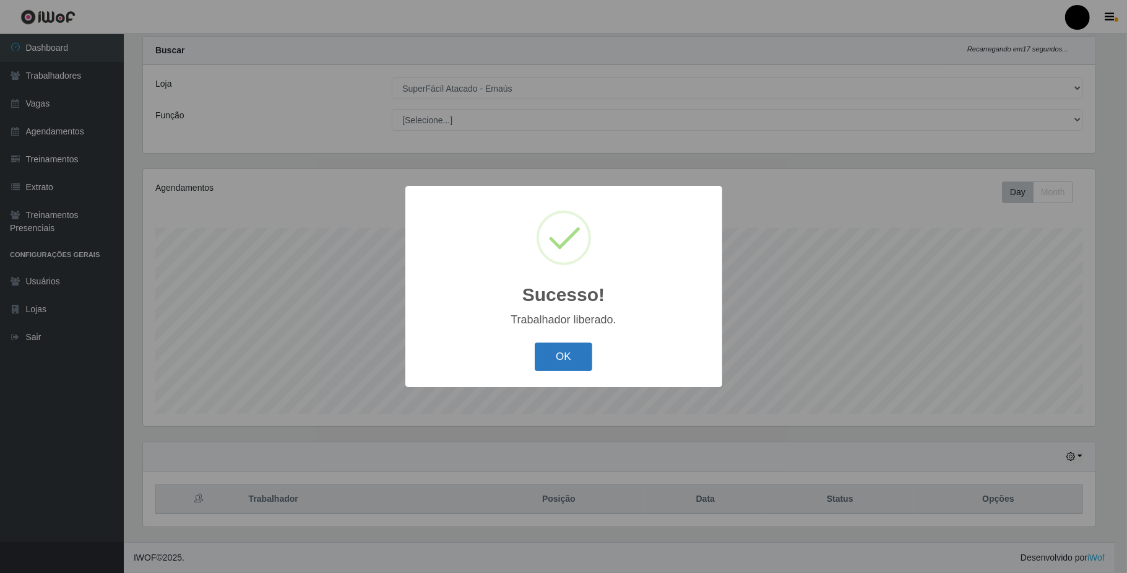
click at [560, 347] on button "OK" at bounding box center [564, 356] width 58 height 29
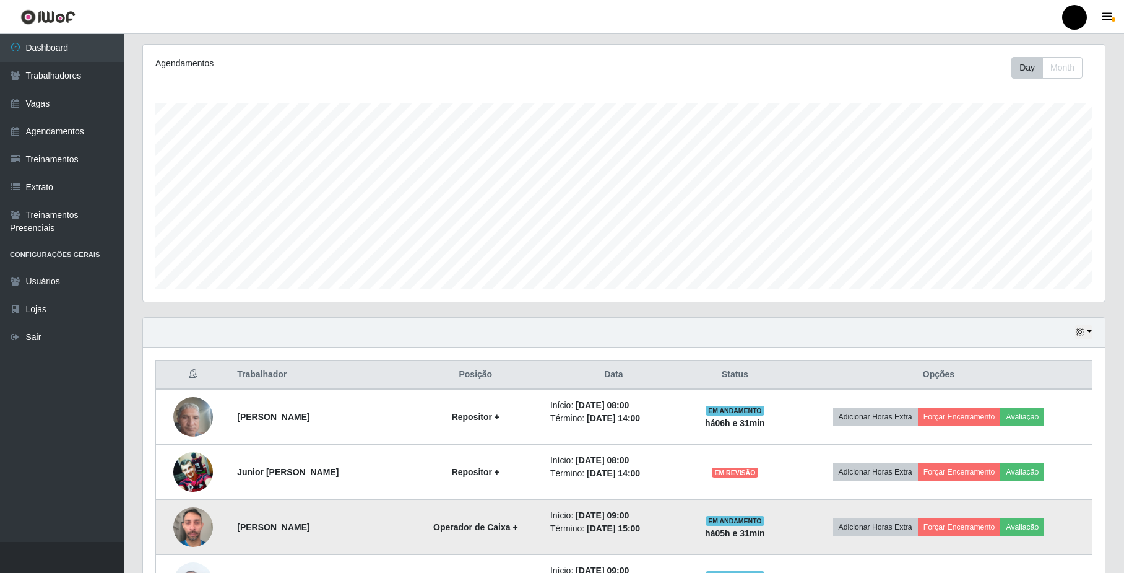
scroll to position [330, 0]
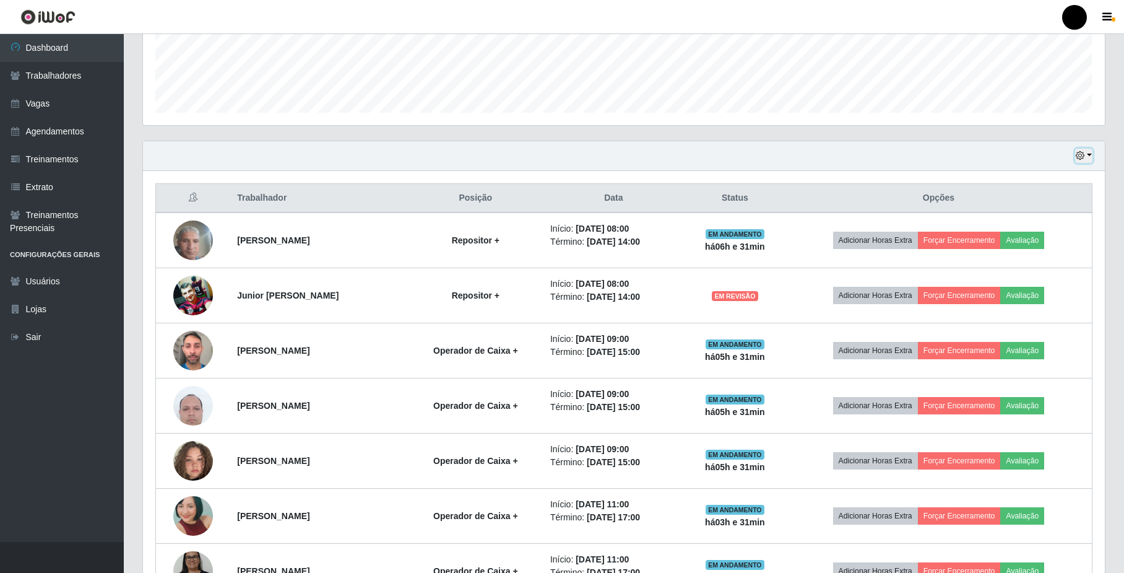
click at [1081, 157] on icon "button" at bounding box center [1080, 155] width 9 height 9
click at [1046, 206] on button "1 dia" at bounding box center [1044, 204] width 98 height 26
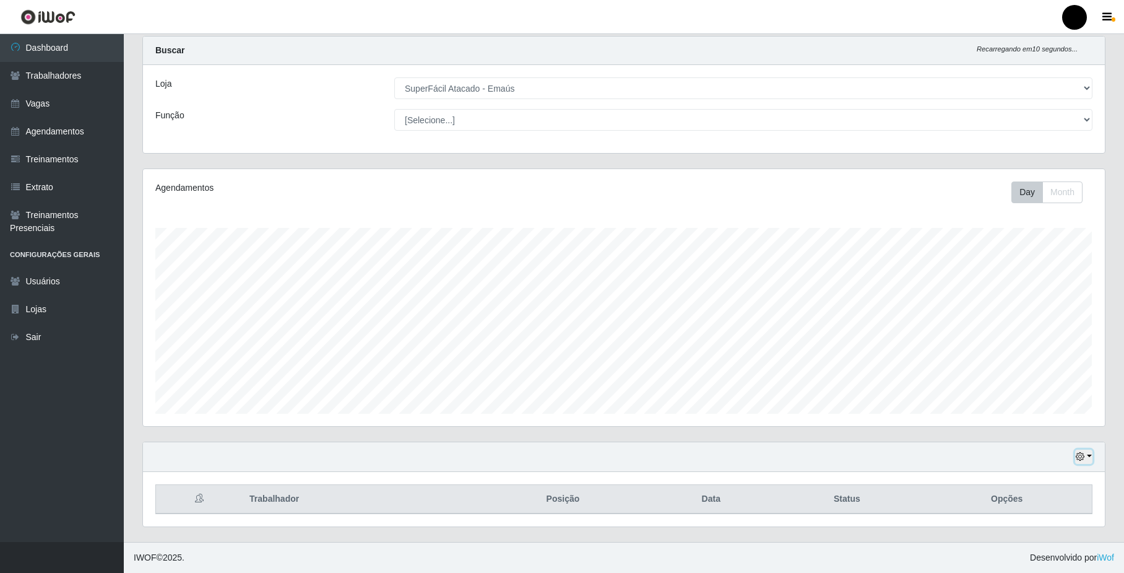
click at [1091, 456] on button "button" at bounding box center [1083, 456] width 17 height 14
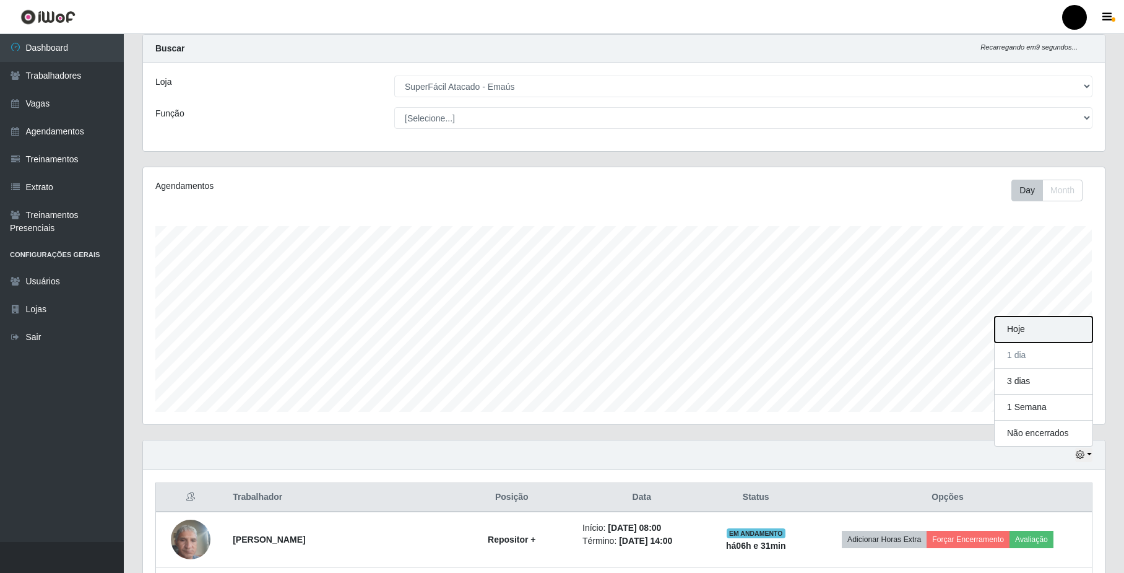
click at [1057, 329] on button "Hoje" at bounding box center [1044, 329] width 98 height 26
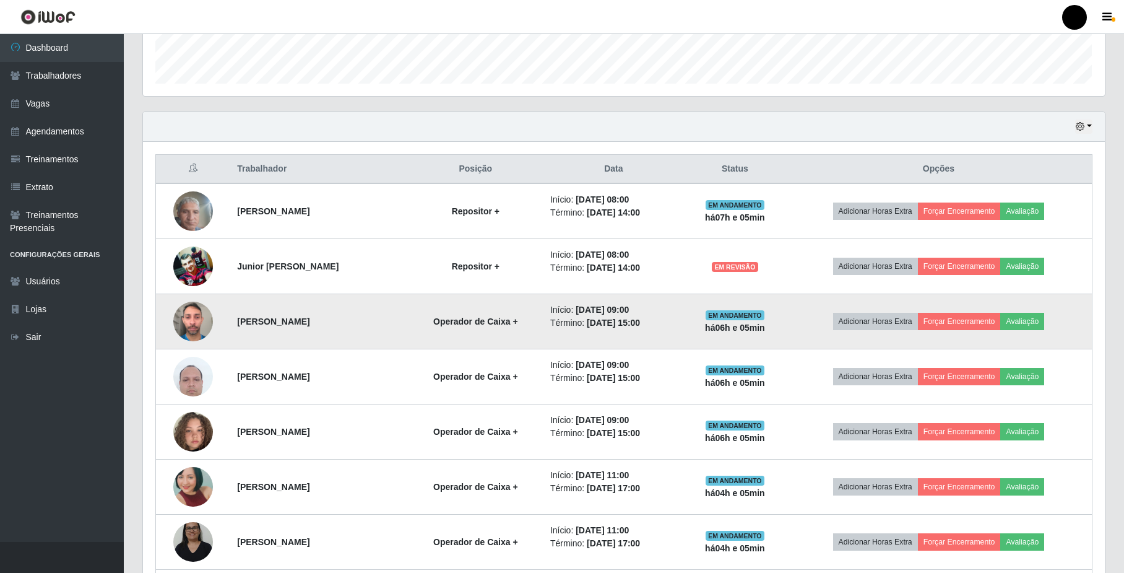
scroll to position [330, 0]
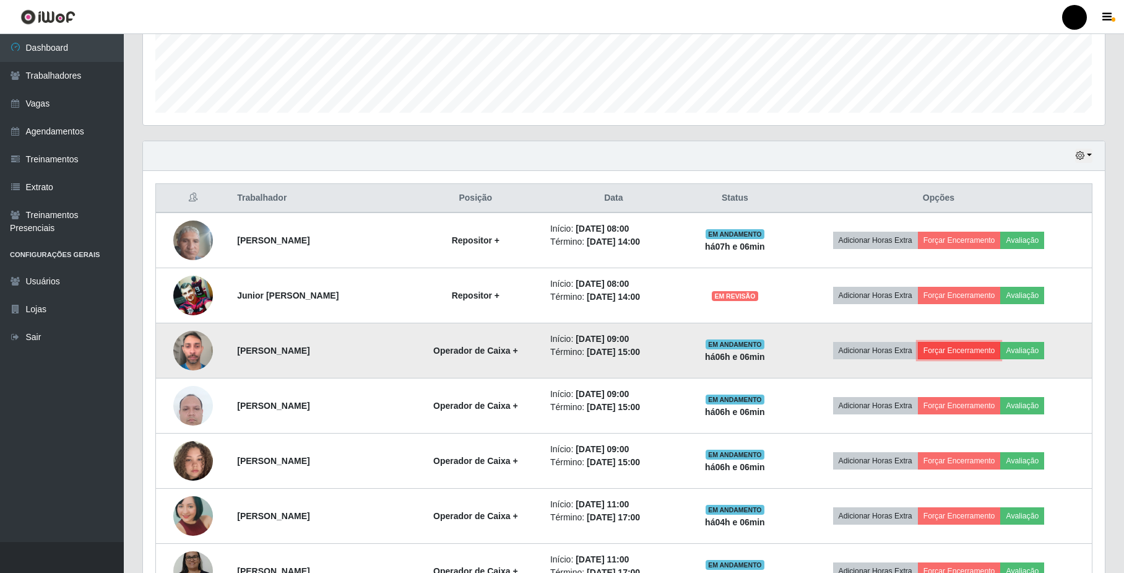
click at [965, 348] on button "Forçar Encerramento" at bounding box center [959, 350] width 83 height 17
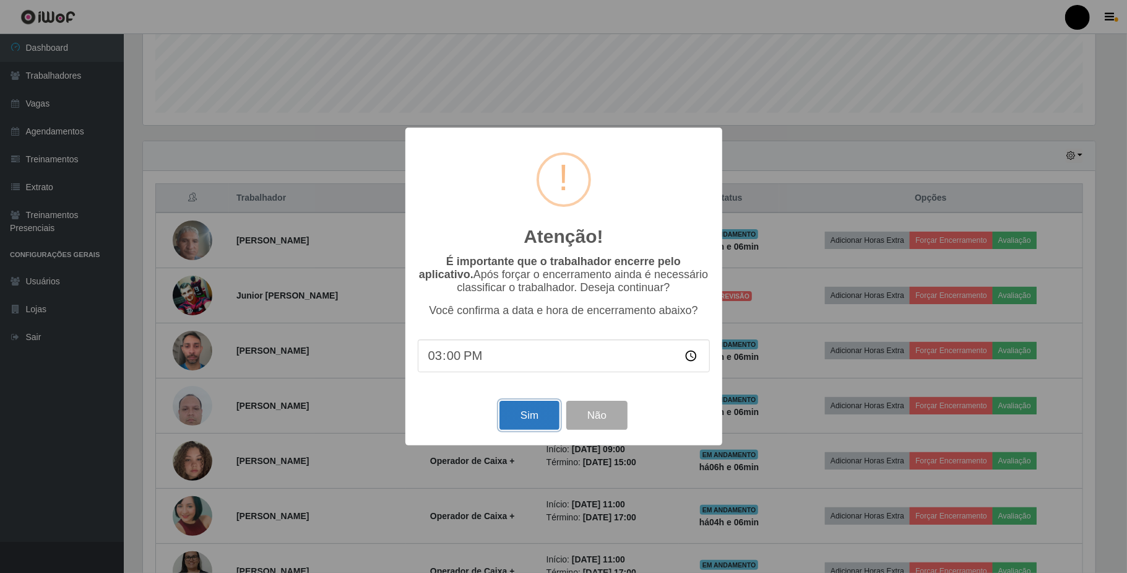
click at [526, 412] on button "Sim" at bounding box center [530, 415] width 60 height 29
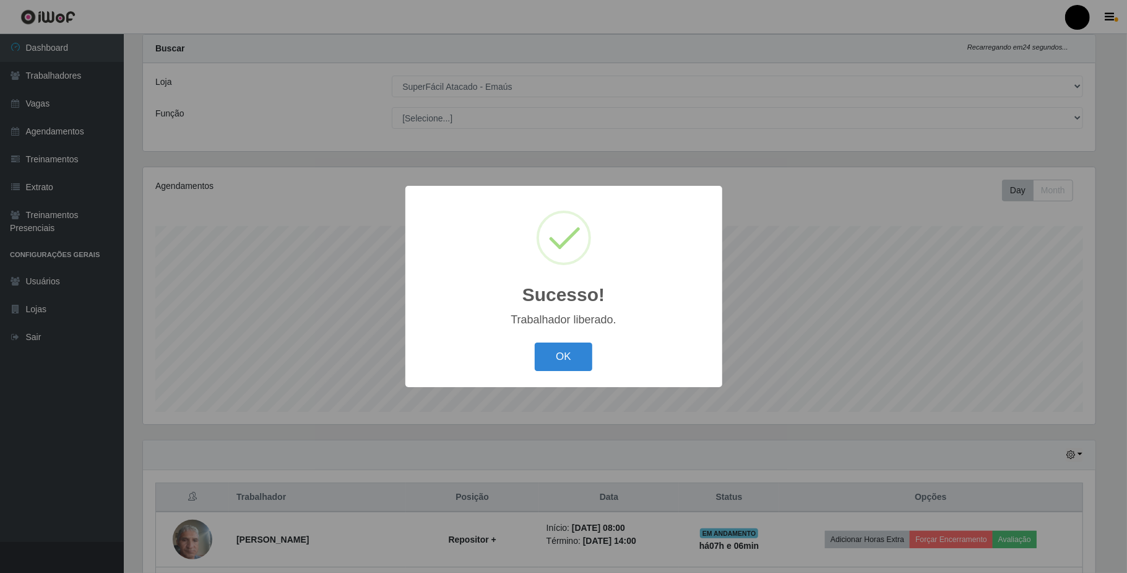
drag, startPoint x: 568, startPoint y: 349, endPoint x: 572, endPoint y: 355, distance: 6.7
click at [568, 352] on button "OK" at bounding box center [564, 356] width 58 height 29
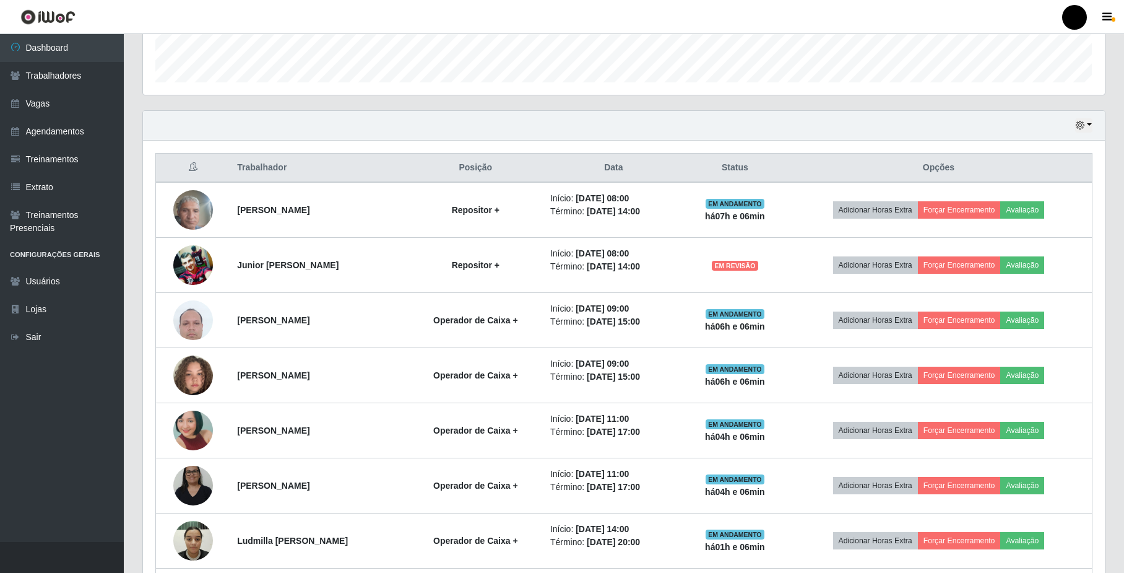
scroll to position [362, 0]
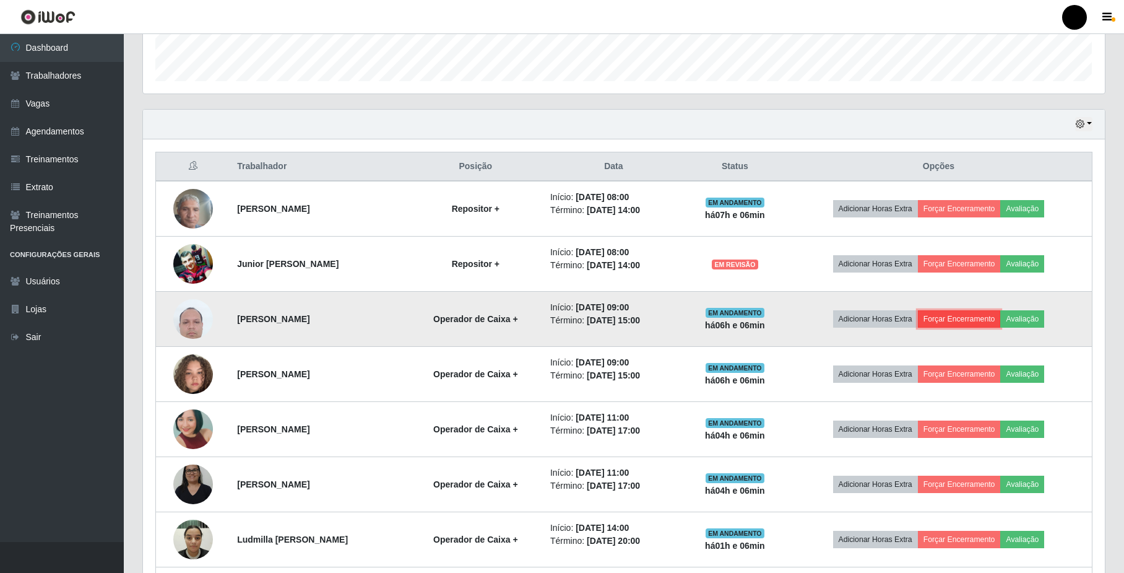
click at [946, 321] on button "Forçar Encerramento" at bounding box center [959, 318] width 83 height 17
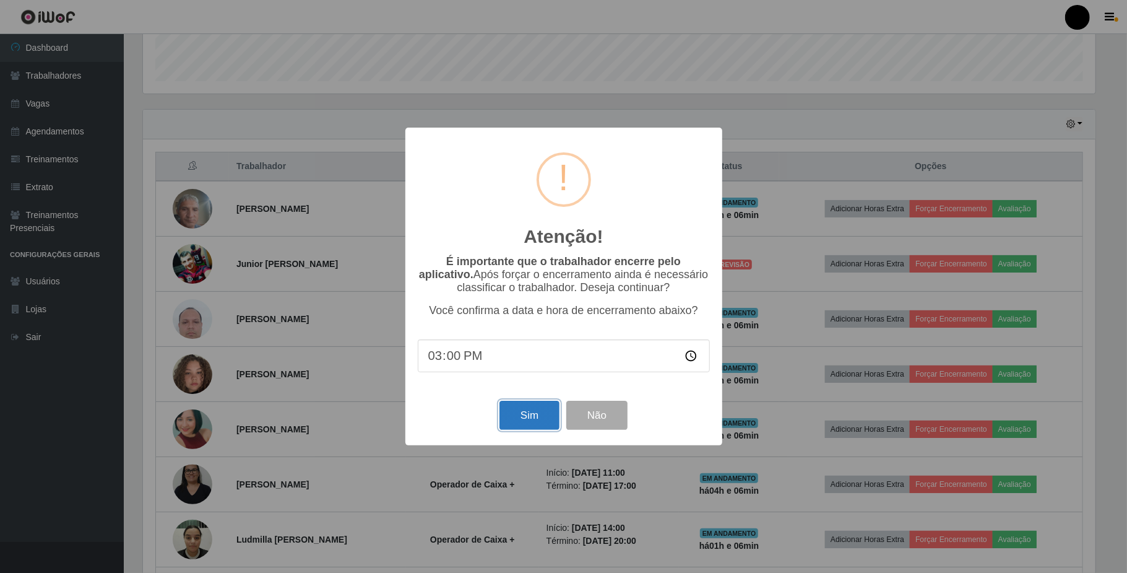
click at [534, 417] on button "Sim" at bounding box center [530, 415] width 60 height 29
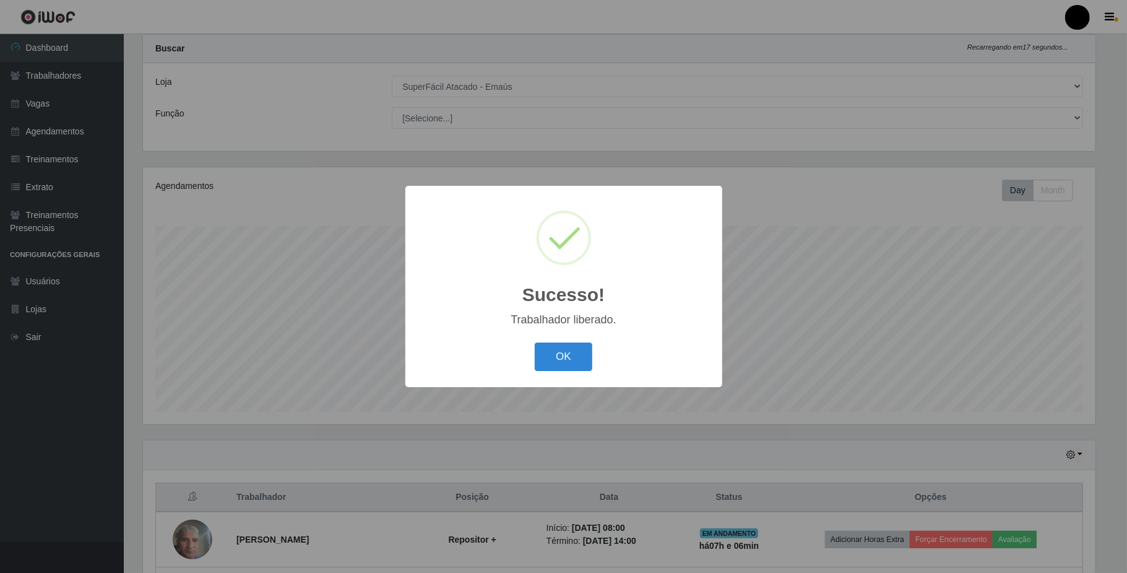
drag, startPoint x: 583, startPoint y: 357, endPoint x: 620, endPoint y: 362, distance: 38.0
click at [583, 358] on button "OK" at bounding box center [564, 356] width 58 height 29
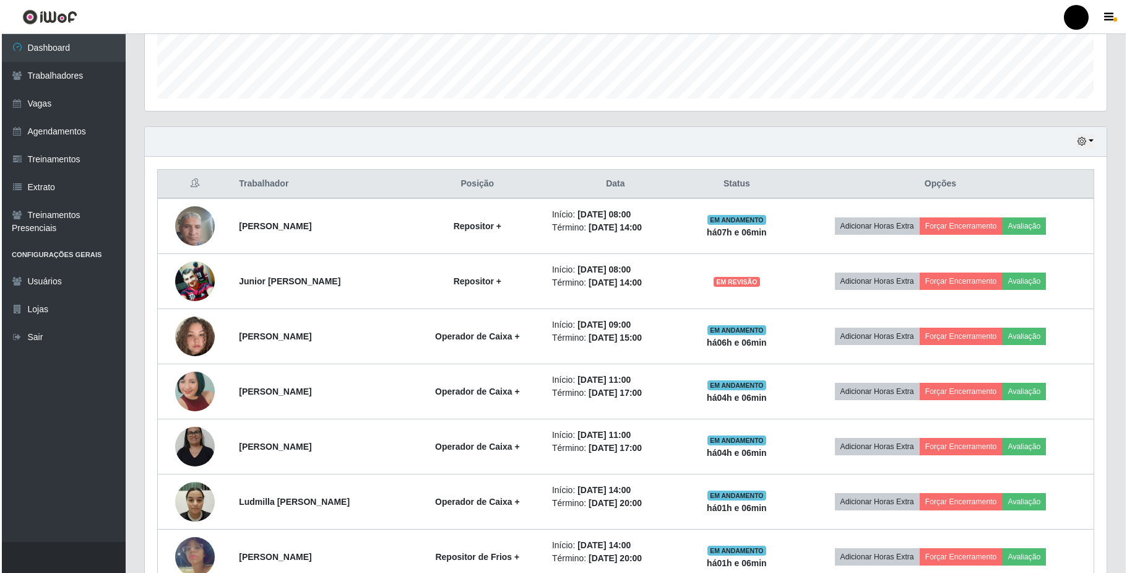
scroll to position [444, 0]
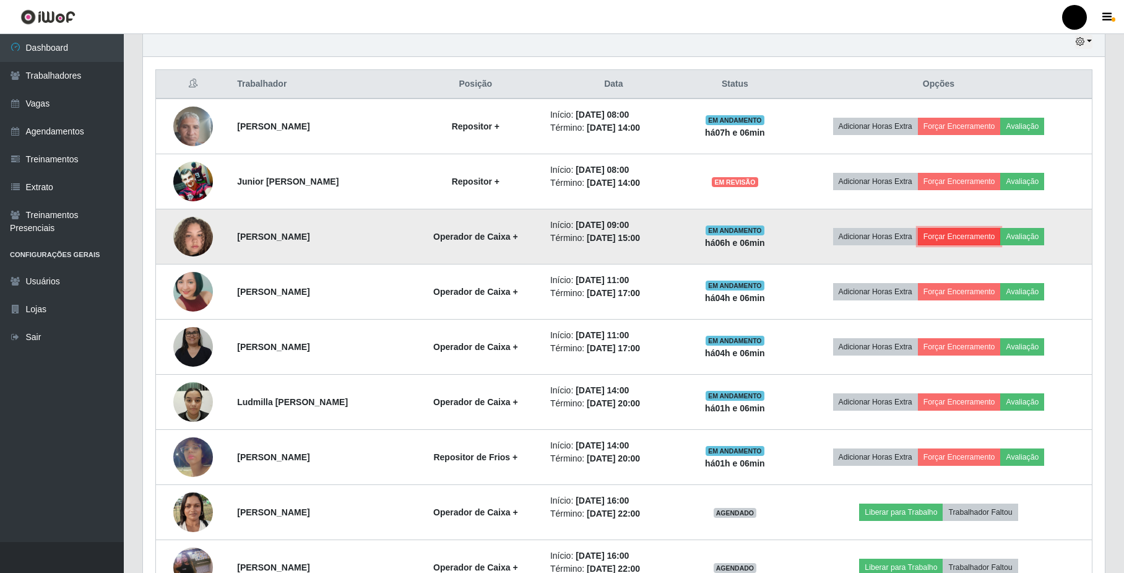
click at [965, 236] on button "Forçar Encerramento" at bounding box center [959, 236] width 83 height 17
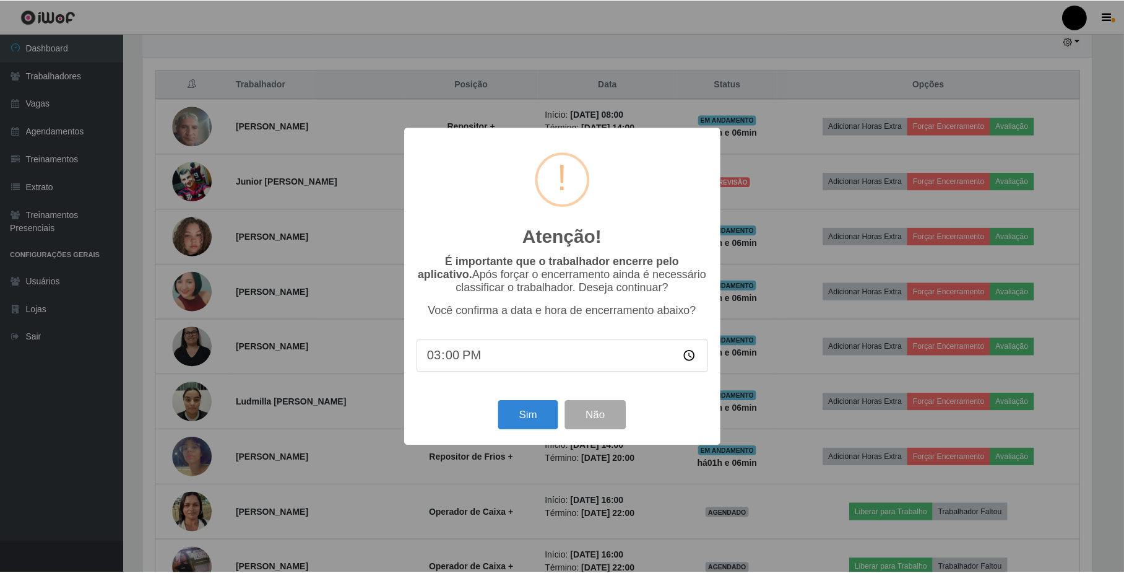
scroll to position [258, 952]
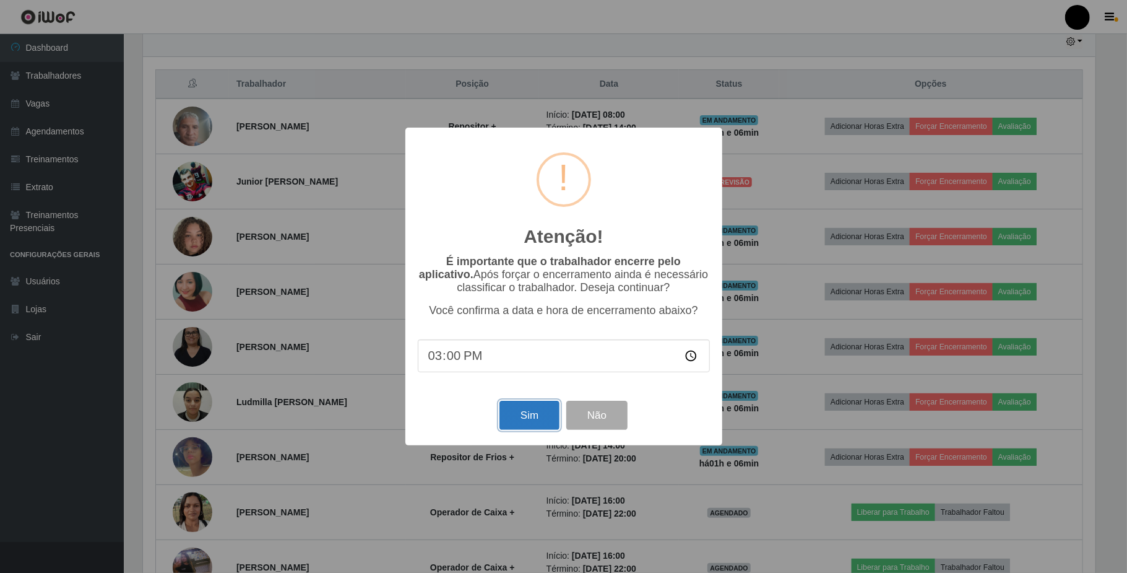
click at [547, 417] on button "Sim" at bounding box center [530, 415] width 60 height 29
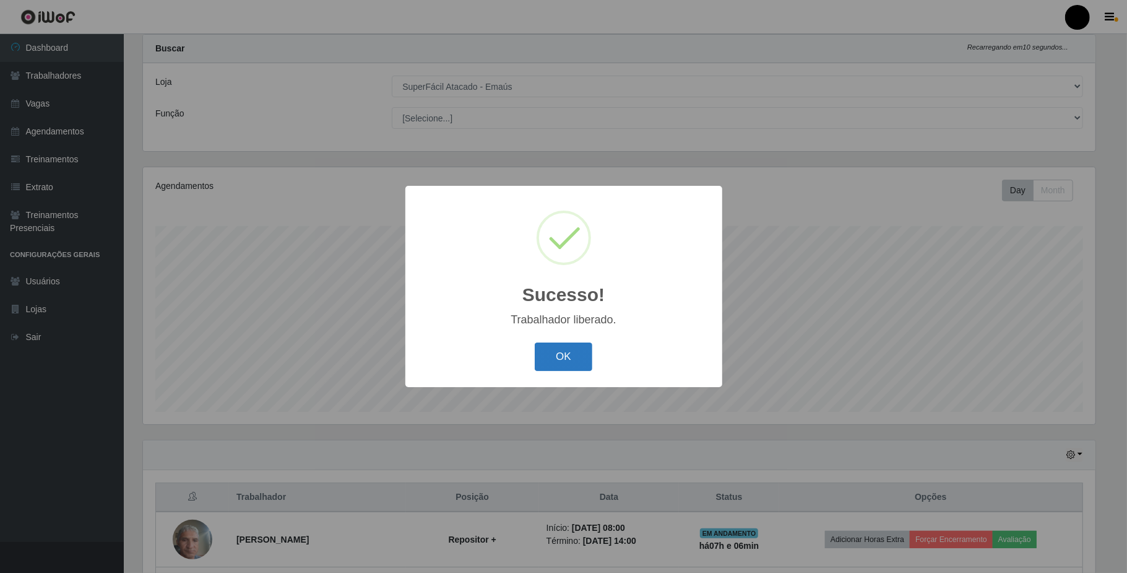
click at [565, 355] on button "OK" at bounding box center [564, 356] width 58 height 29
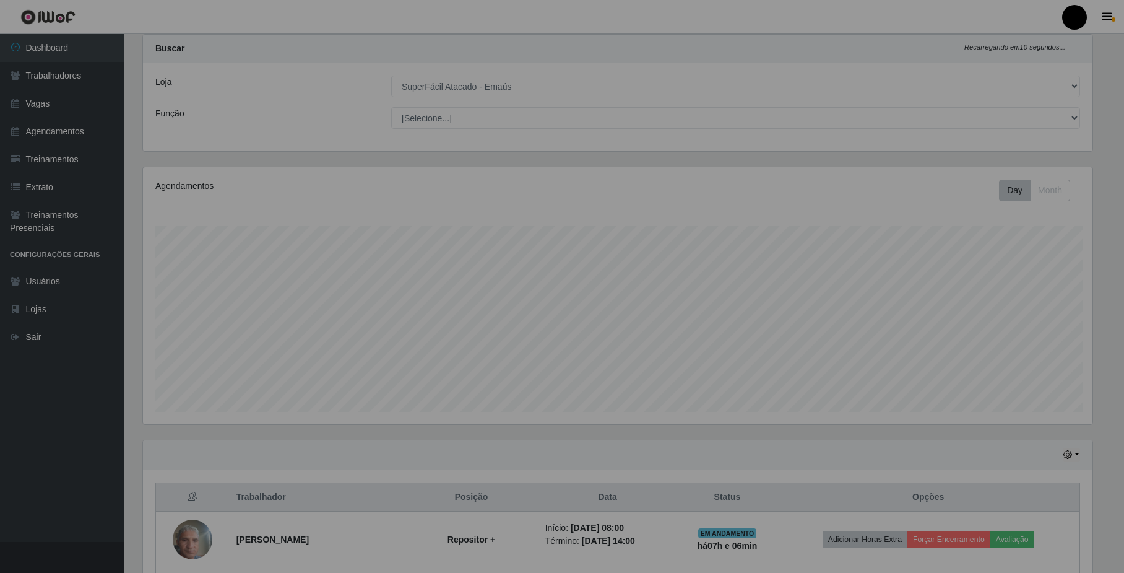
scroll to position [258, 961]
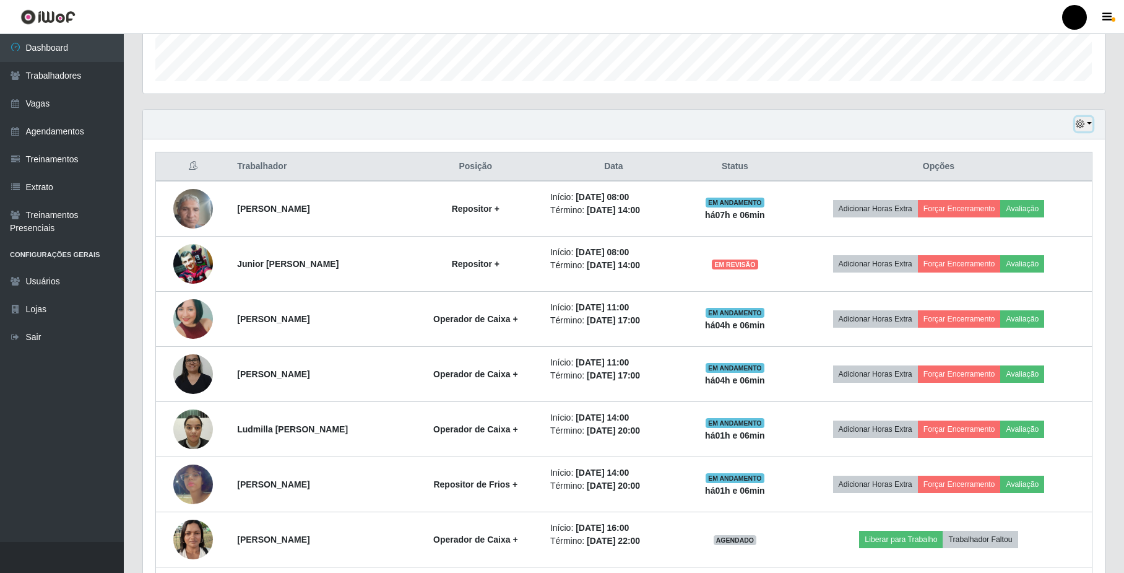
click at [1082, 124] on icon "button" at bounding box center [1080, 123] width 9 height 9
click at [1033, 176] on button "1 dia" at bounding box center [1044, 172] width 98 height 26
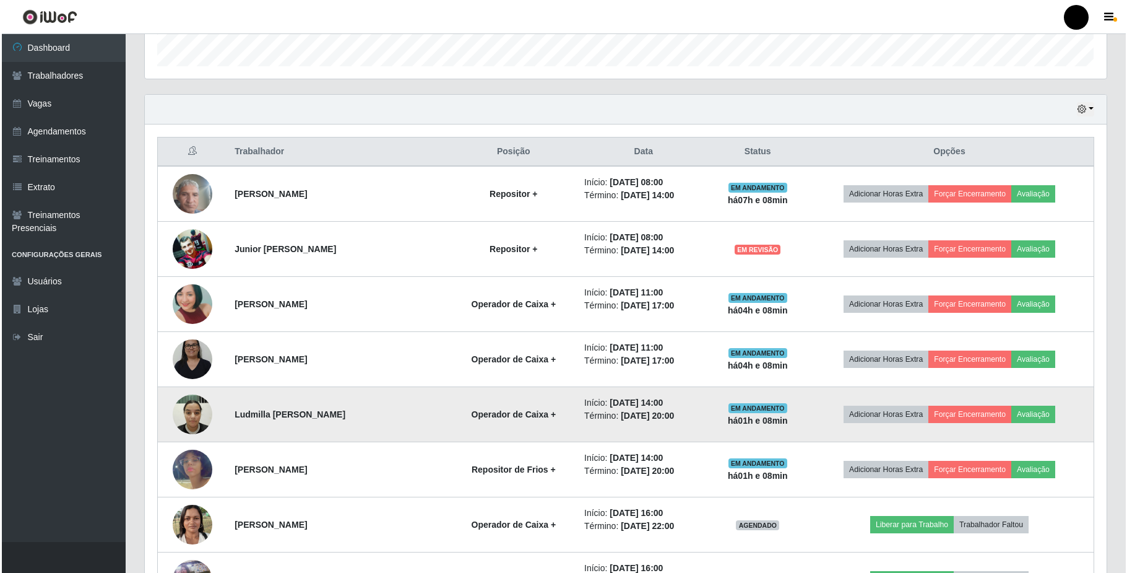
scroll to position [347, 0]
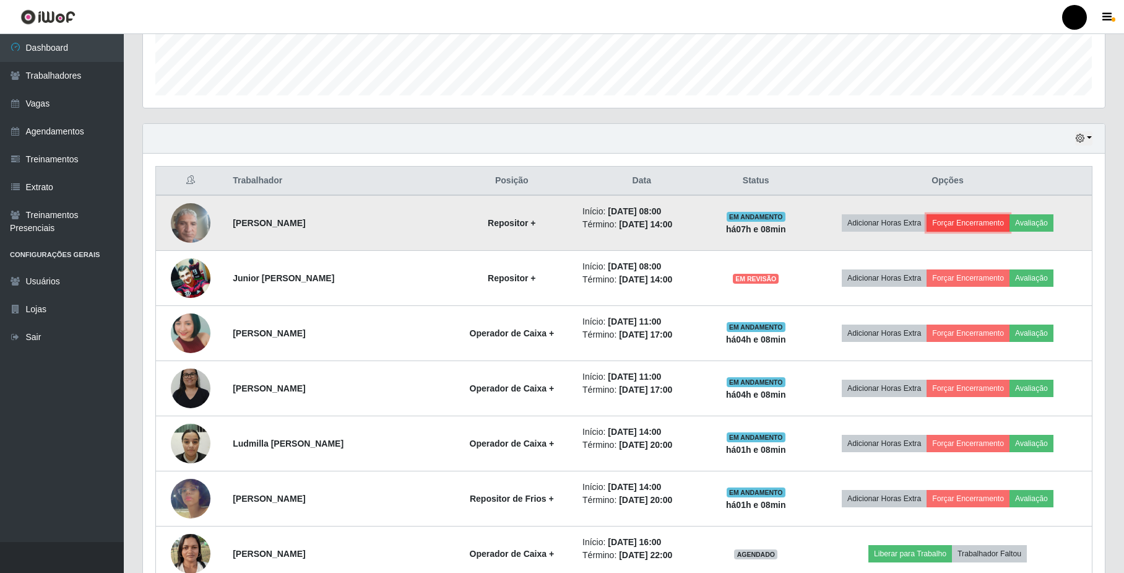
click at [981, 225] on button "Forçar Encerramento" at bounding box center [968, 222] width 83 height 17
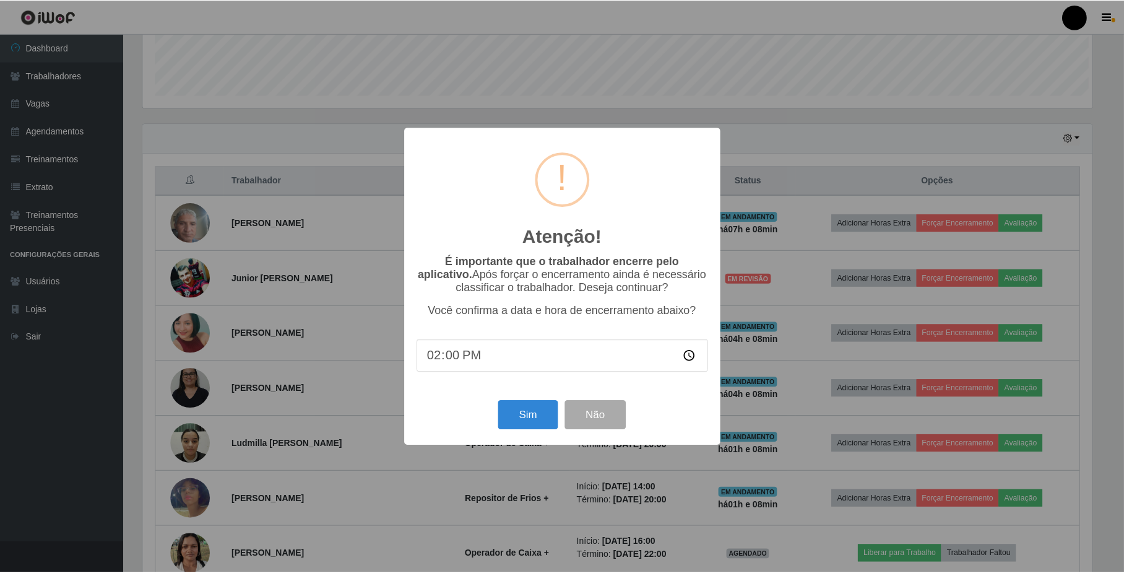
scroll to position [258, 952]
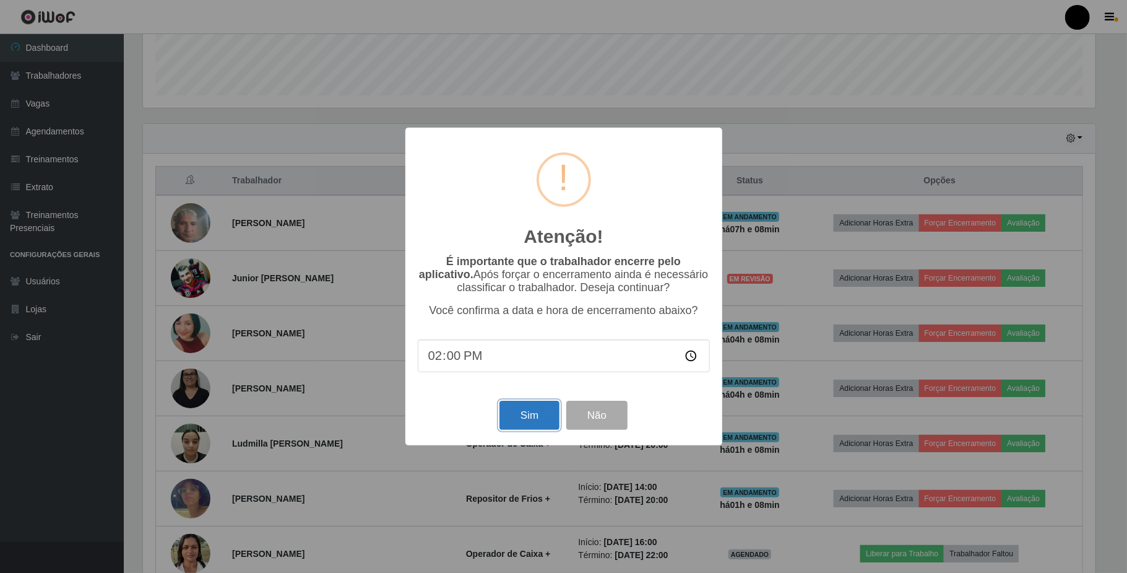
click at [528, 416] on button "Sim" at bounding box center [530, 415] width 60 height 29
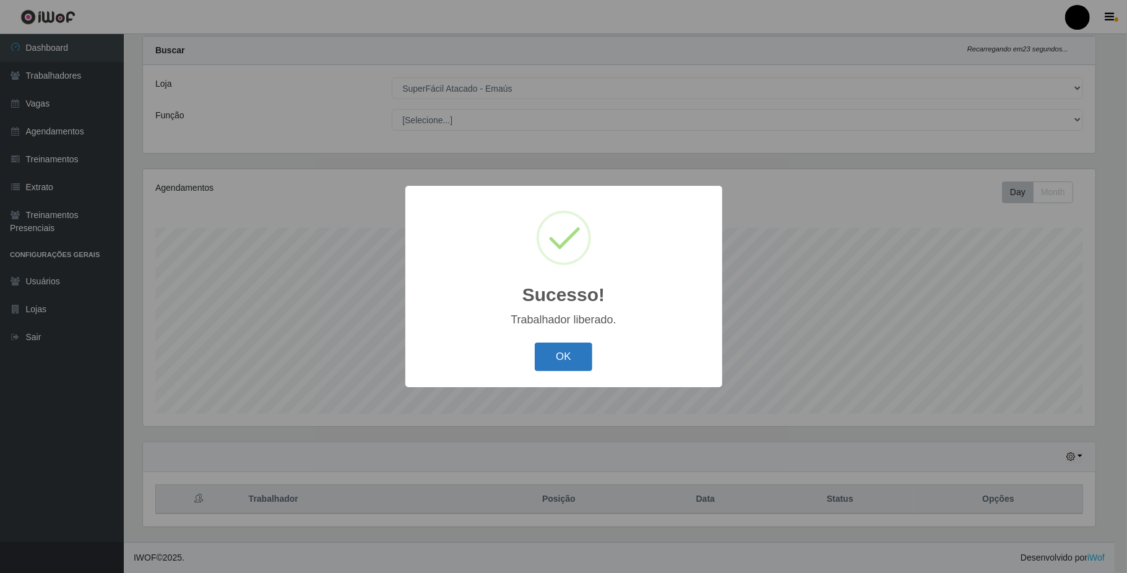
click at [574, 350] on button "OK" at bounding box center [564, 356] width 58 height 29
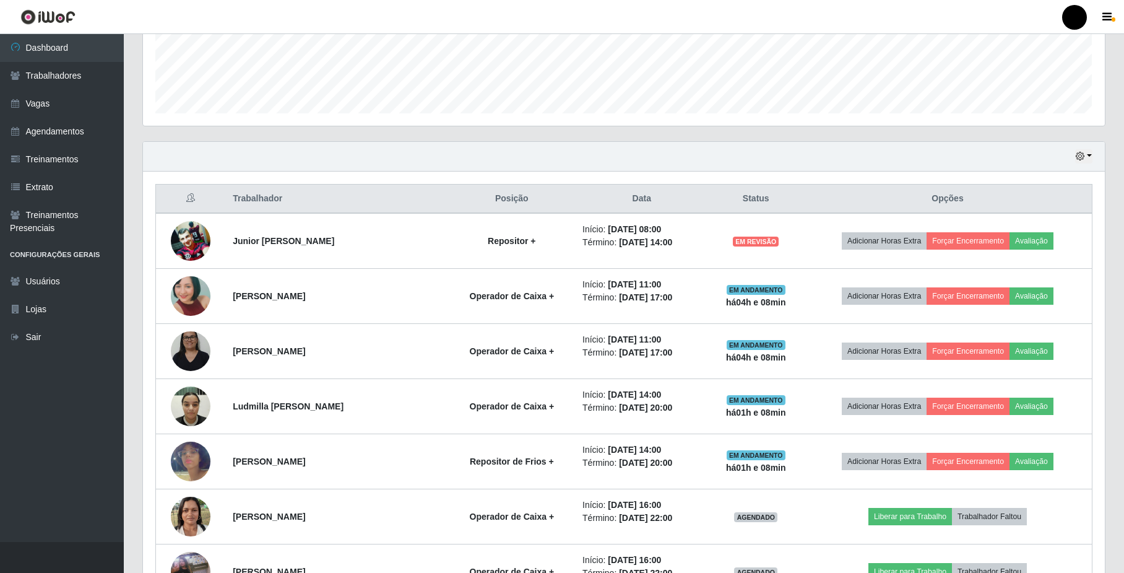
scroll to position [362, 0]
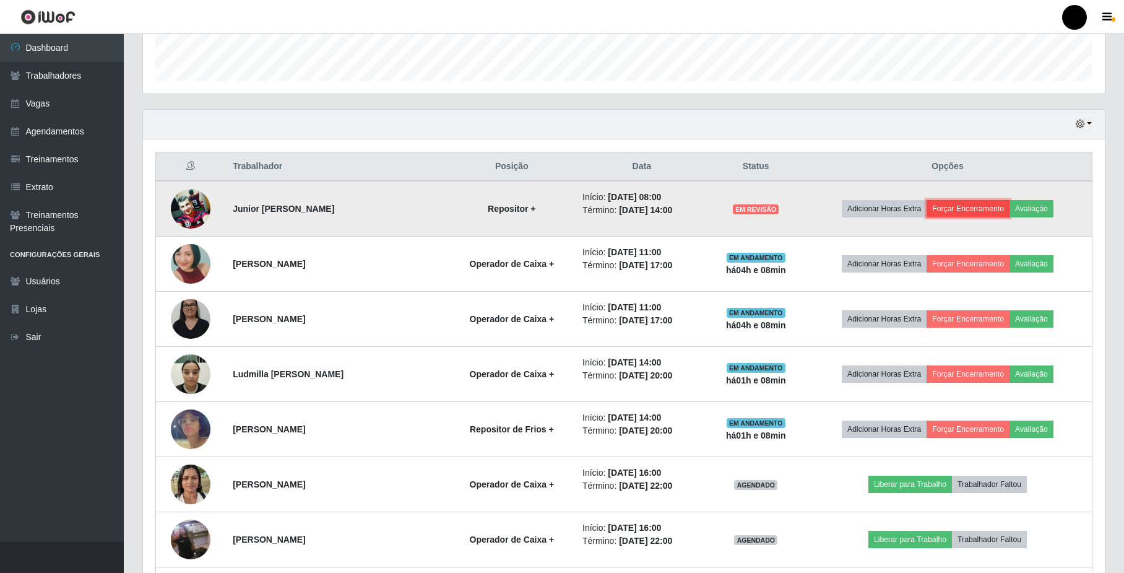
click at [957, 208] on button "Forçar Encerramento" at bounding box center [968, 208] width 83 height 17
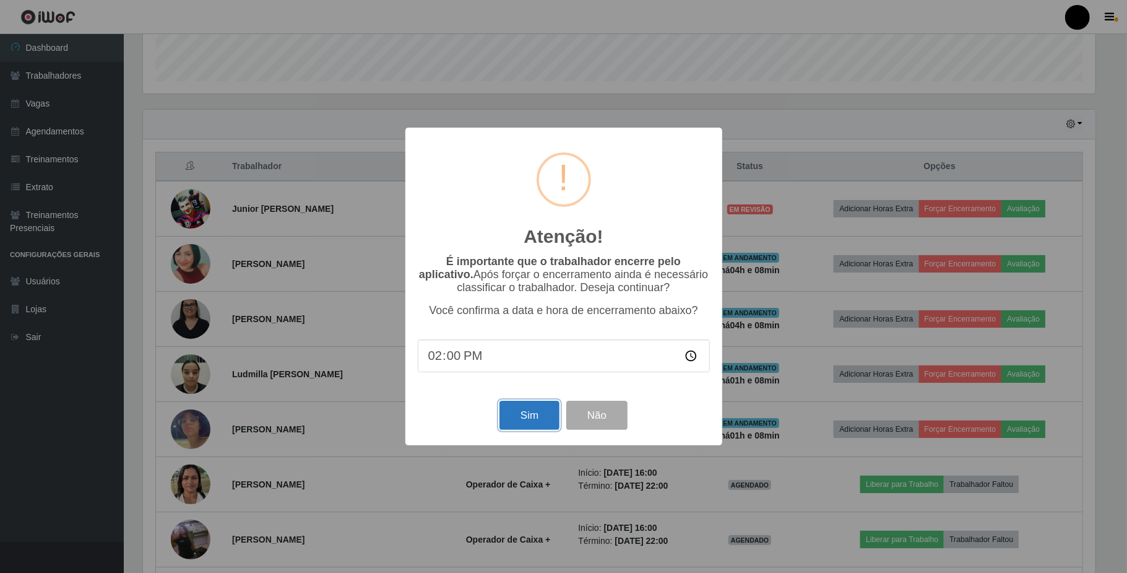
click at [525, 419] on button "Sim" at bounding box center [530, 415] width 60 height 29
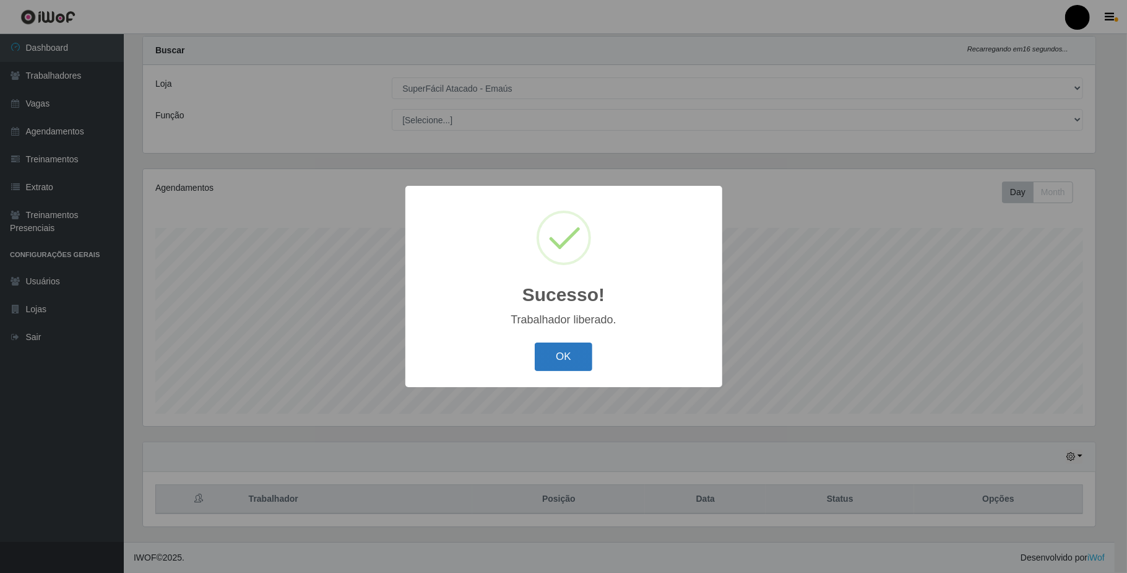
click at [555, 364] on button "OK" at bounding box center [564, 356] width 58 height 29
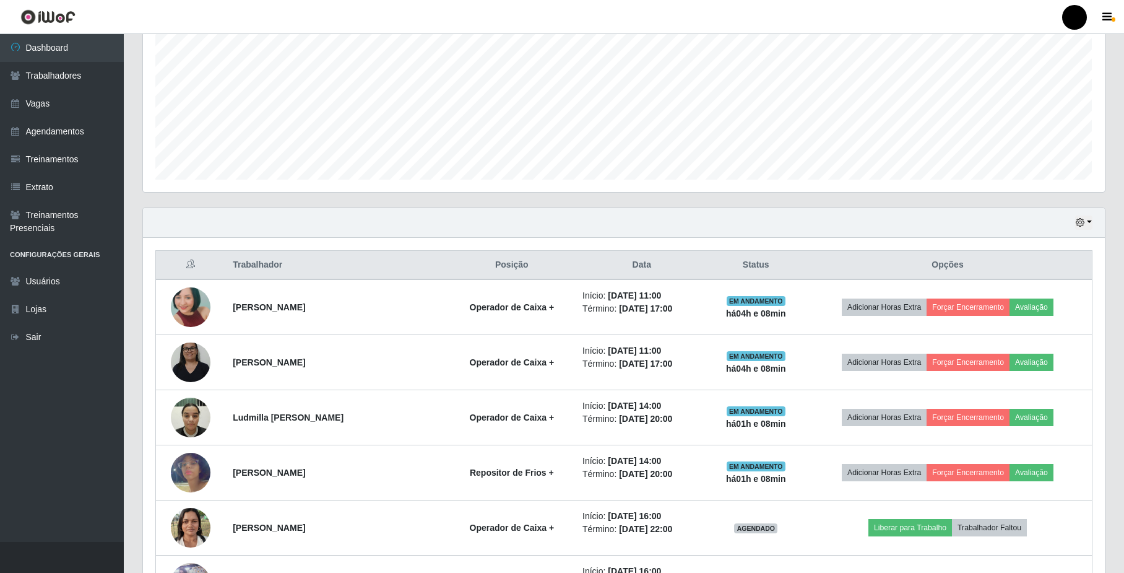
scroll to position [279, 0]
